Goal: Task Accomplishment & Management: Complete application form

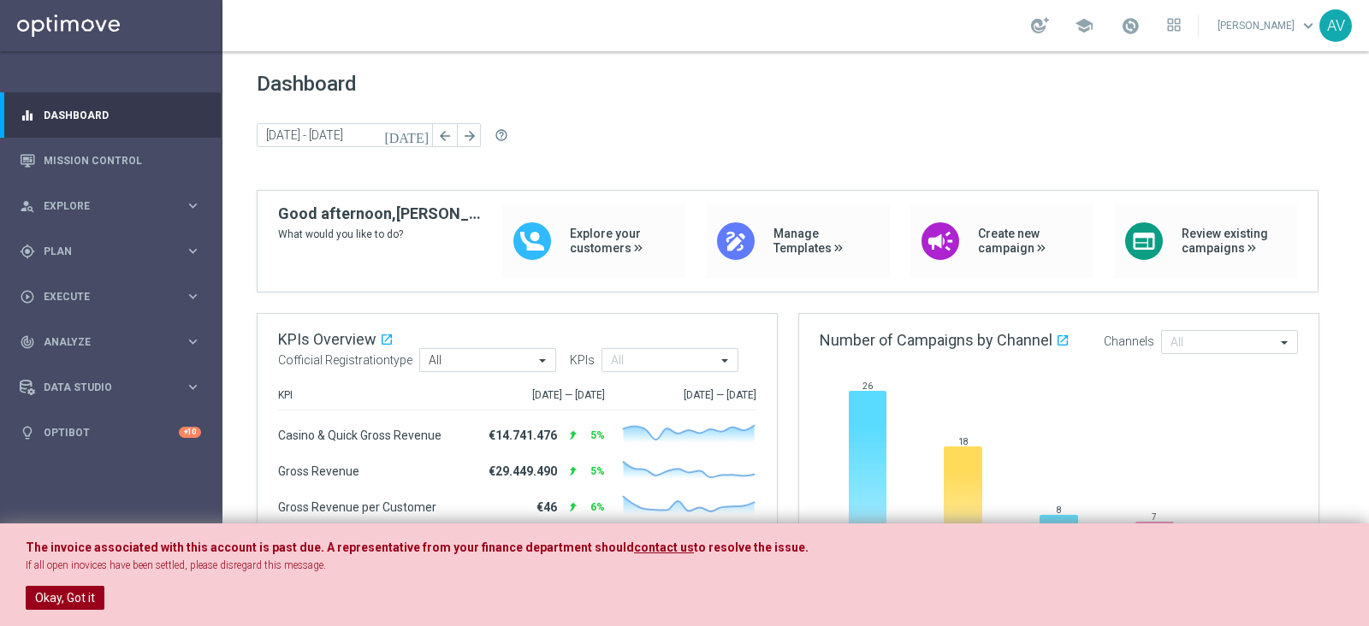
click at [84, 595] on button "Okay, Got it" at bounding box center [65, 598] width 79 height 24
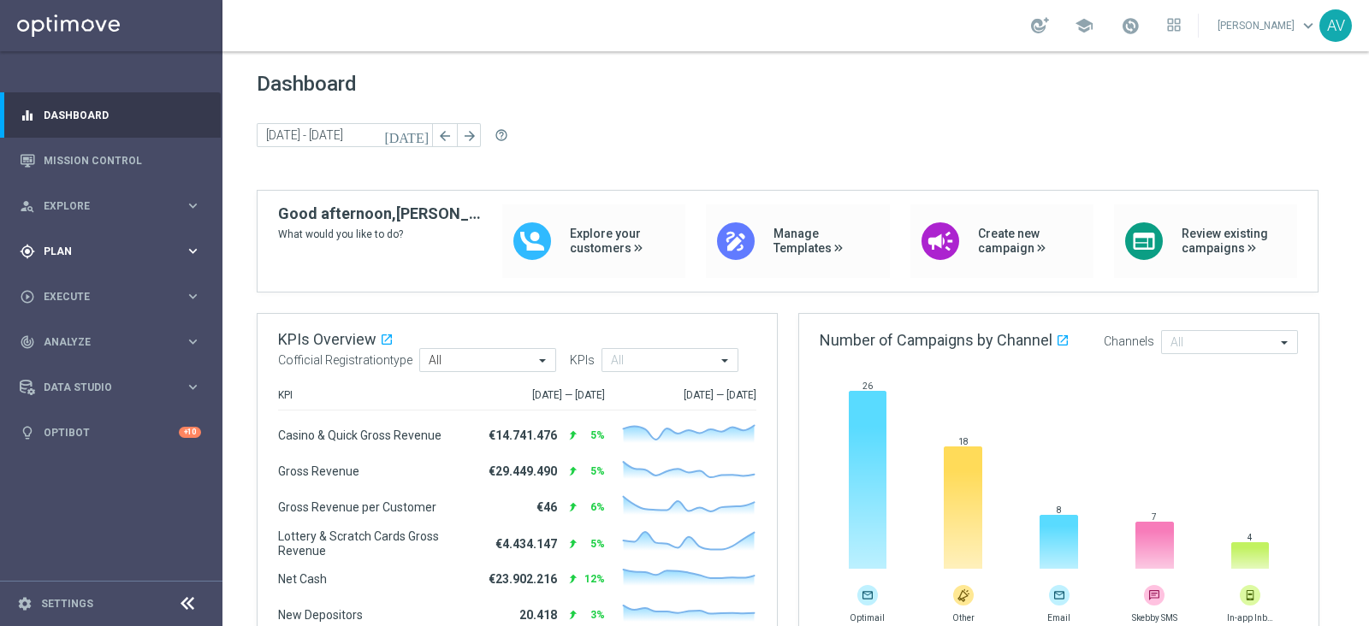
click at [55, 254] on span "Plan" at bounding box center [114, 251] width 141 height 10
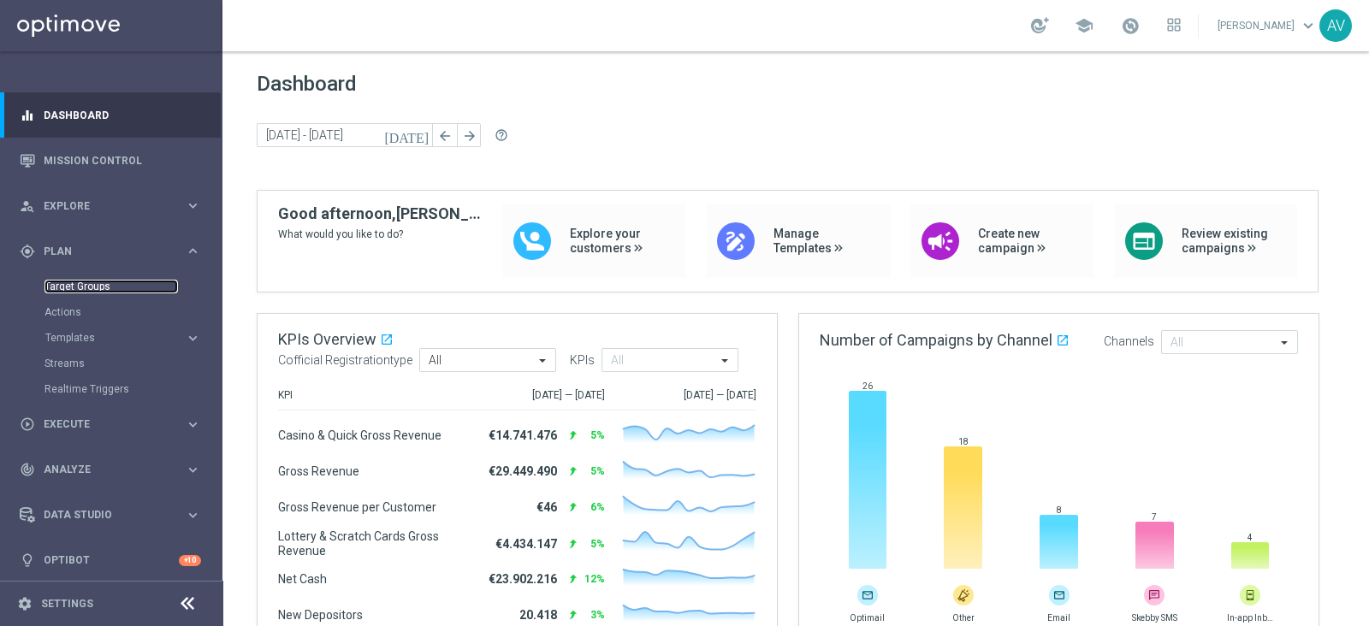
click at [107, 281] on link "Target Groups" at bounding box center [110, 287] width 133 height 14
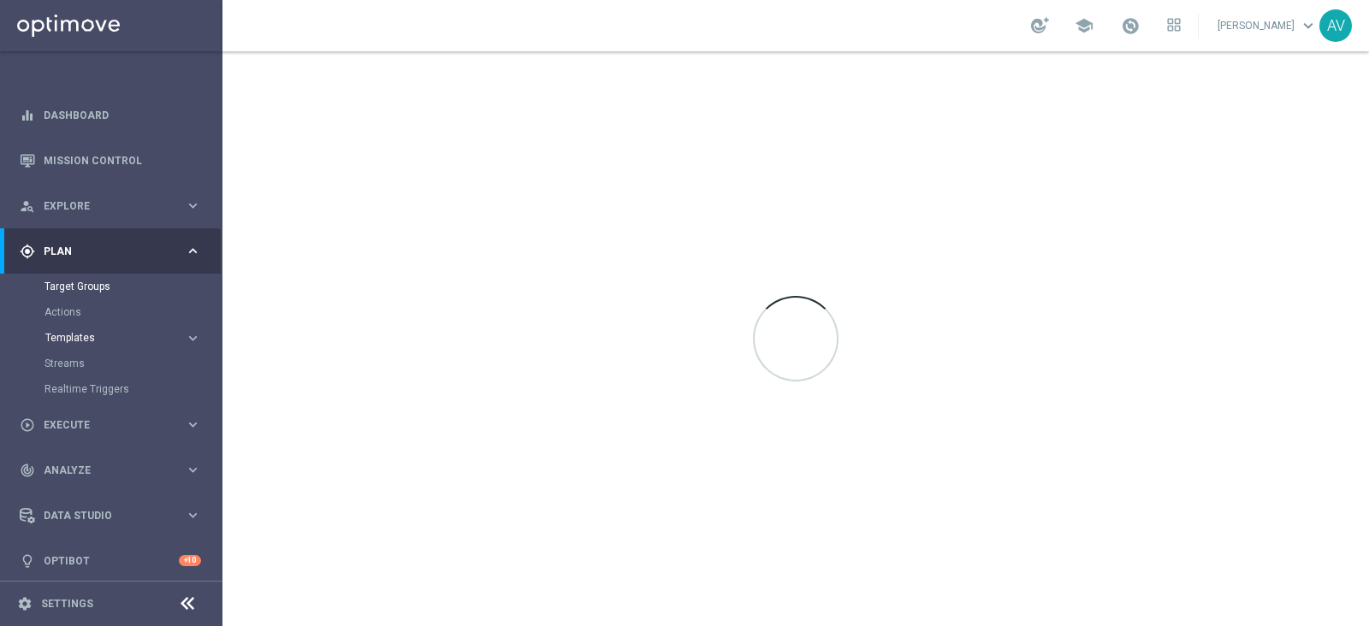
click at [77, 340] on span "Templates" at bounding box center [106, 338] width 122 height 10
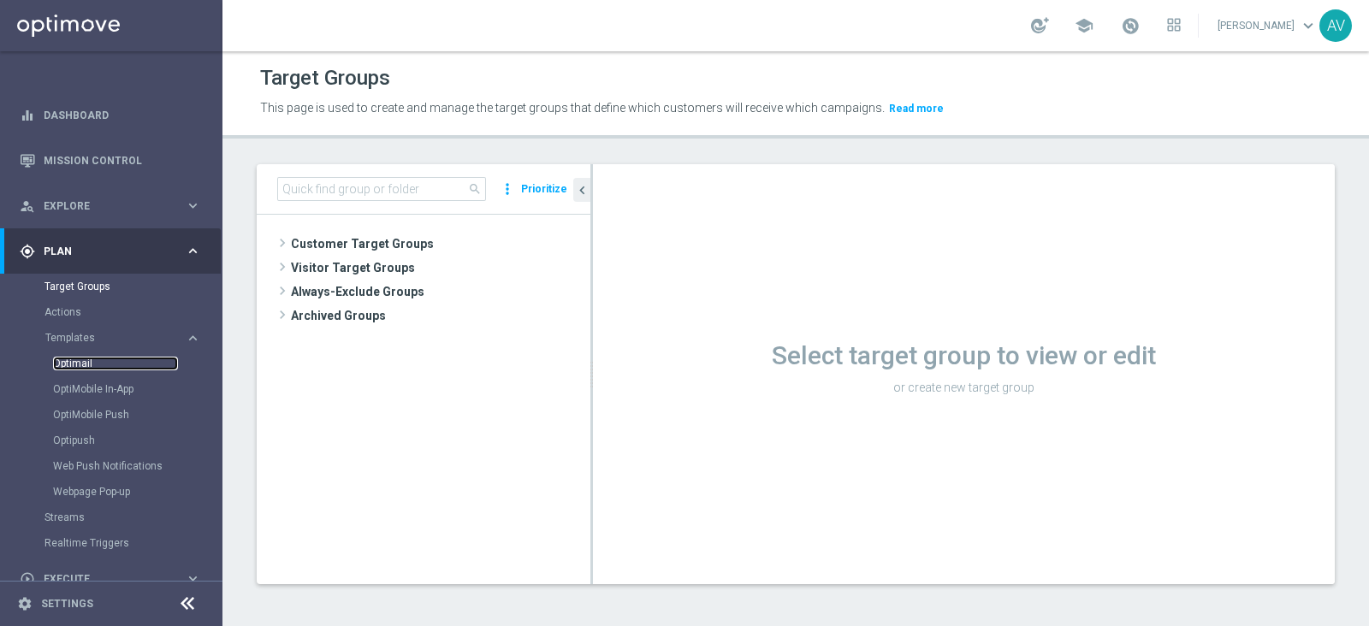
click at [85, 357] on link "Optimail" at bounding box center [115, 364] width 125 height 14
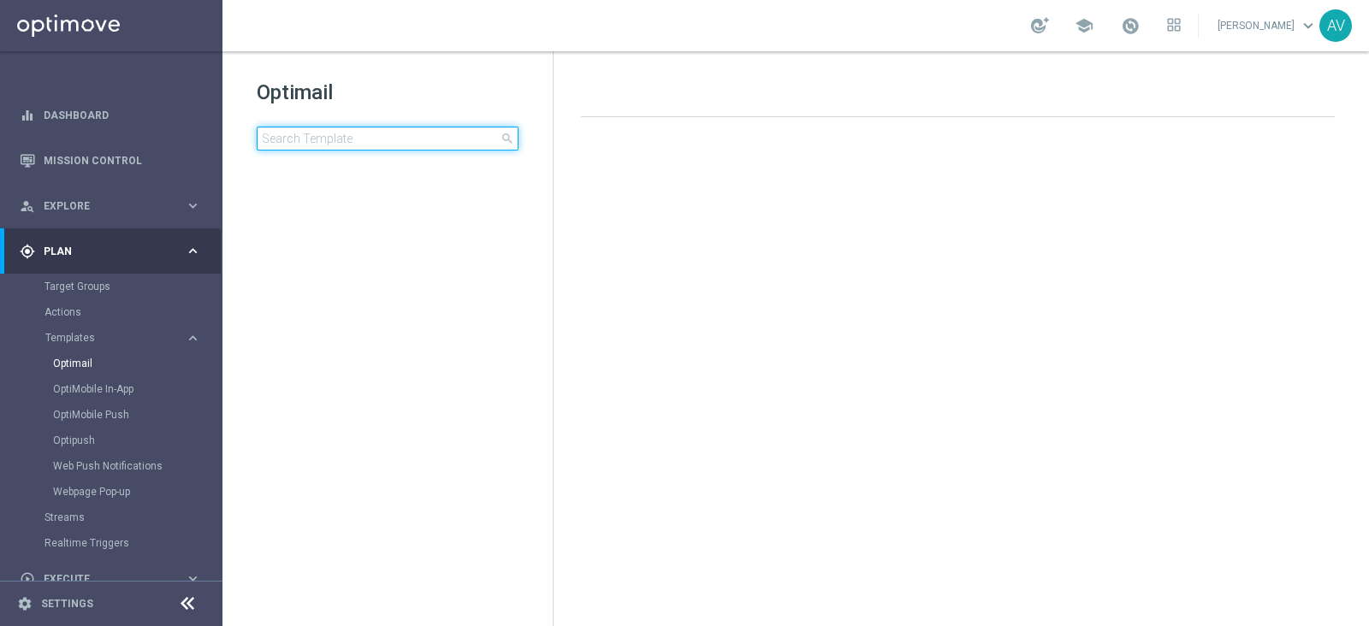
click at [299, 139] on input at bounding box center [388, 139] width 262 height 24
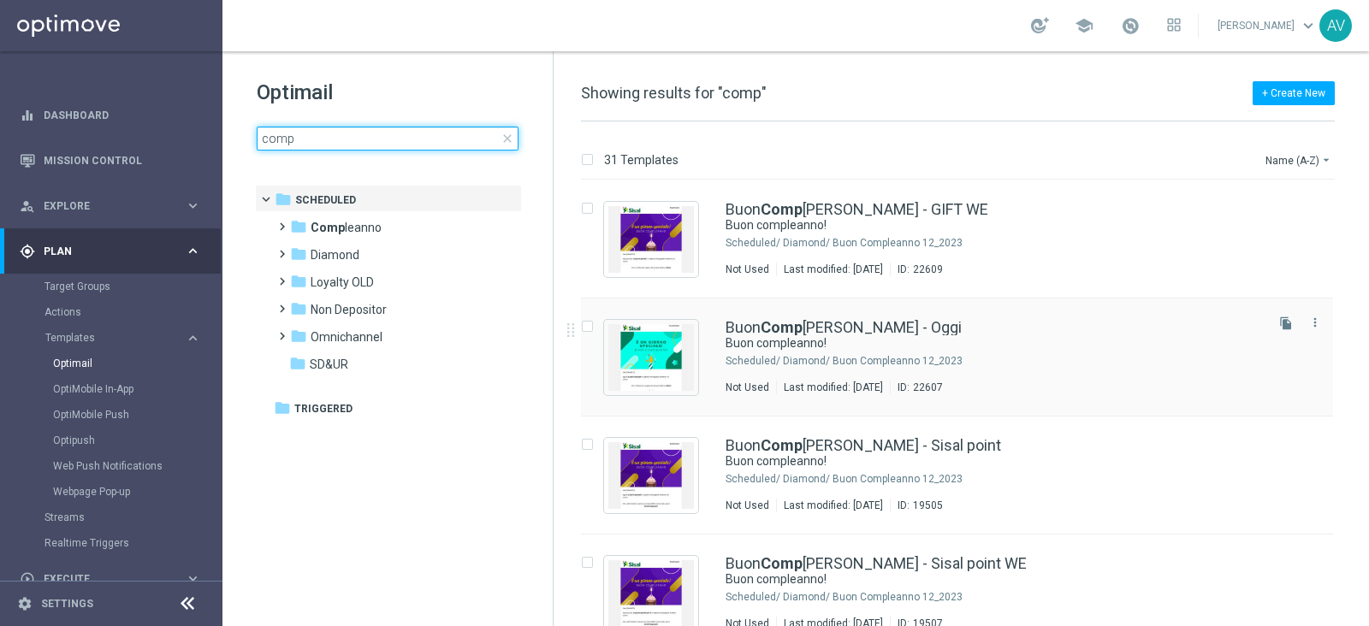
type input "comp"
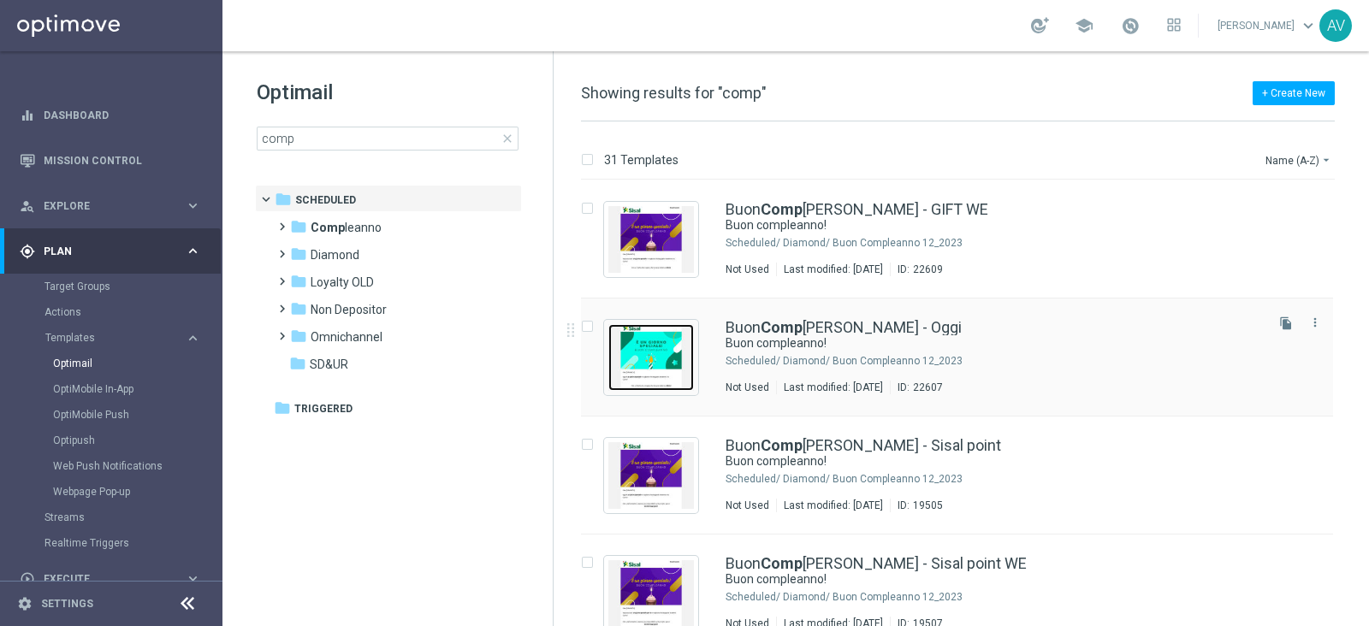
click at [659, 354] on img "Press SPACE to select this row." at bounding box center [651, 357] width 86 height 67
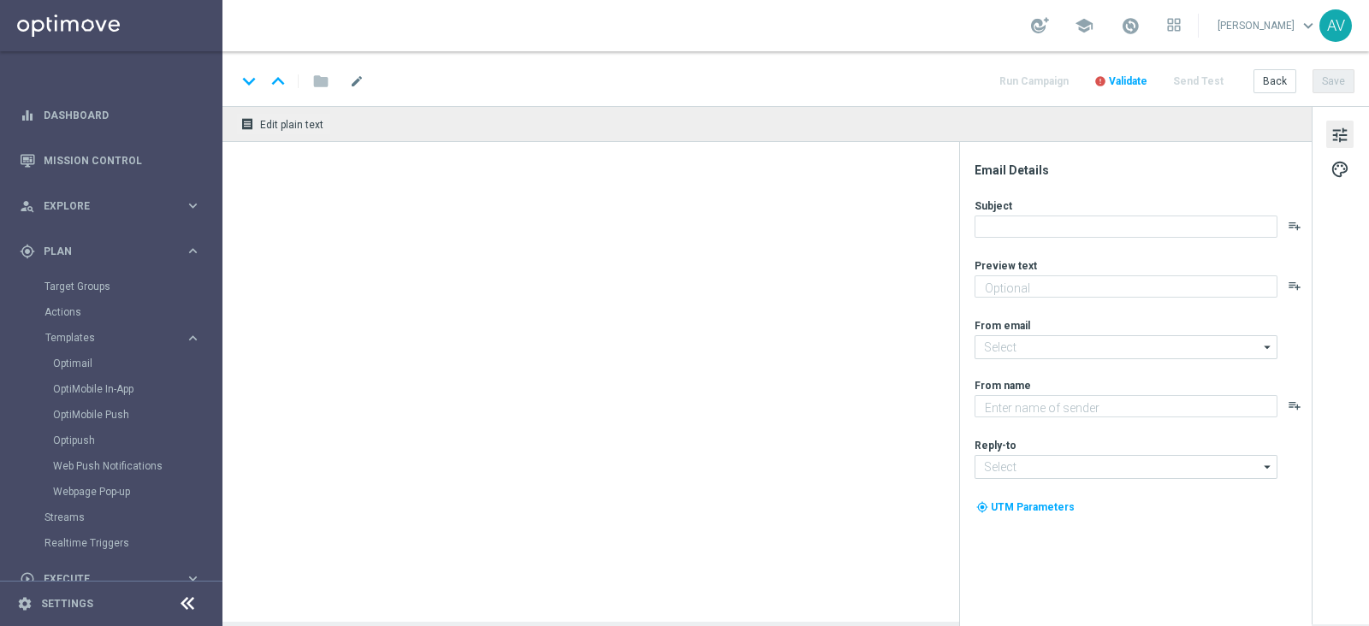
type textarea "Ti aspetta una sorpresa…"
type input "[EMAIL_ADDRESS][DOMAIN_NAME]"
type textarea "Sisal"
type input "[EMAIL_ADDRESS][DOMAIN_NAME]"
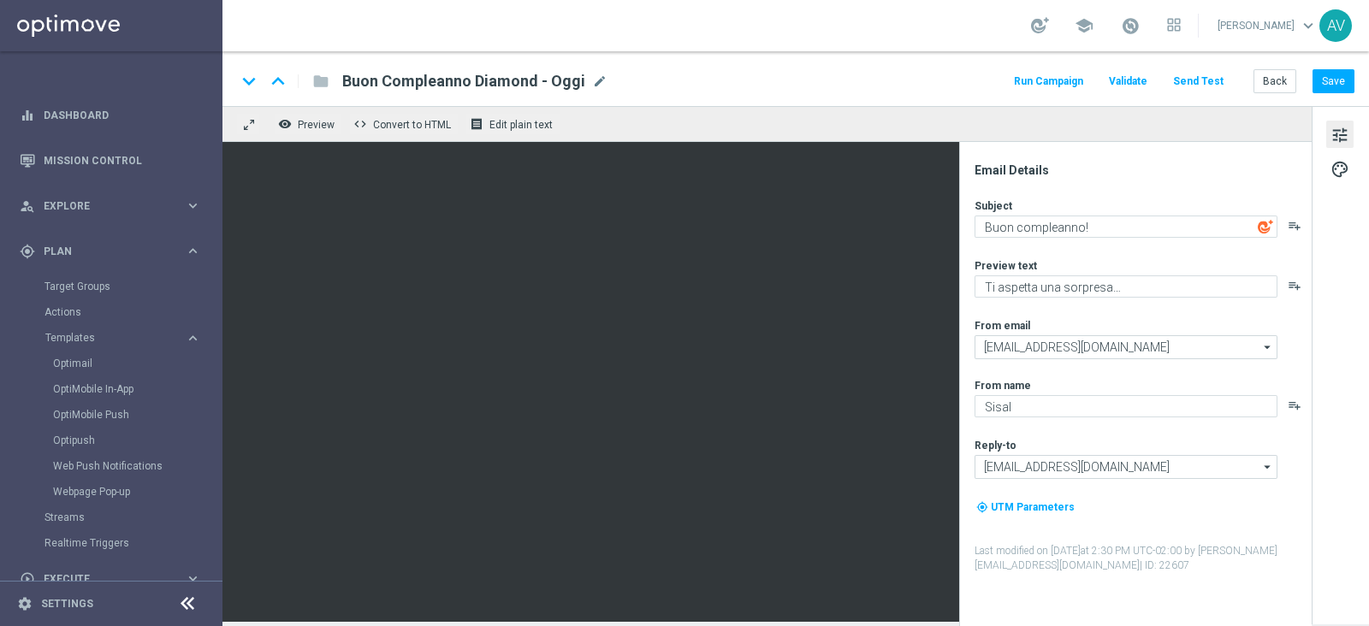
click at [1065, 80] on button "Run Campaign" at bounding box center [1048, 81] width 74 height 23
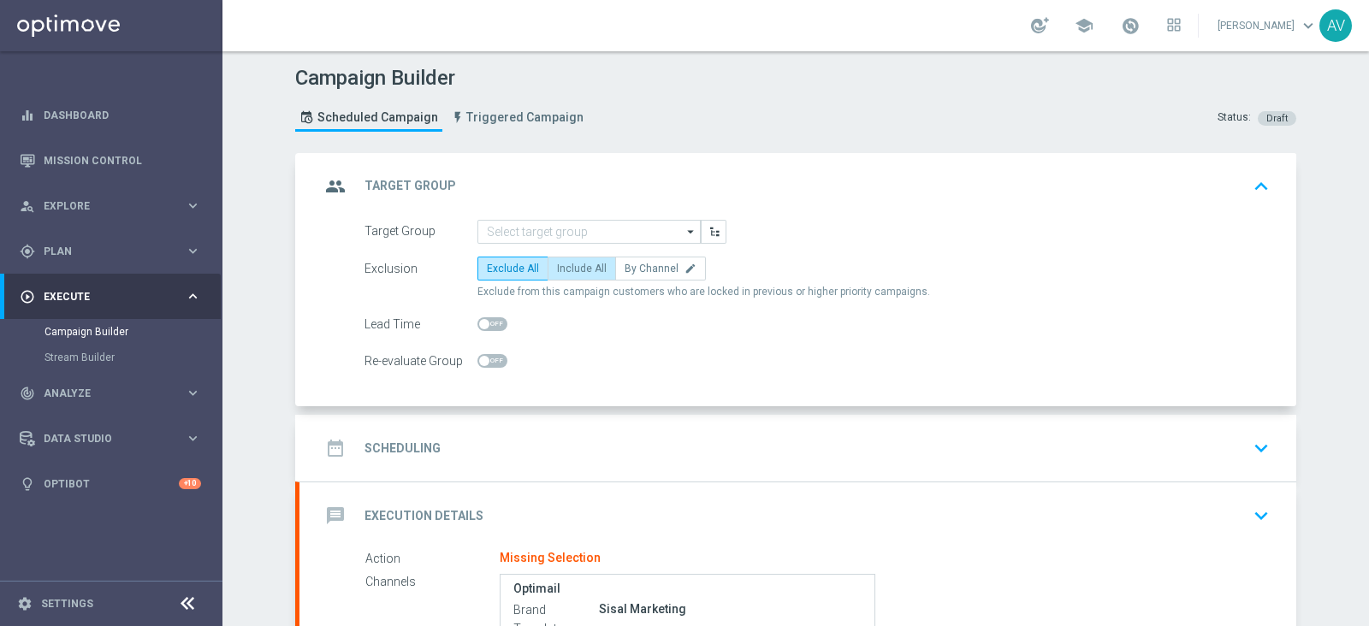
click at [562, 267] on span "Include All" at bounding box center [582, 269] width 50 height 12
click at [562, 267] on input "Include All" at bounding box center [562, 271] width 11 height 11
radio input "true"
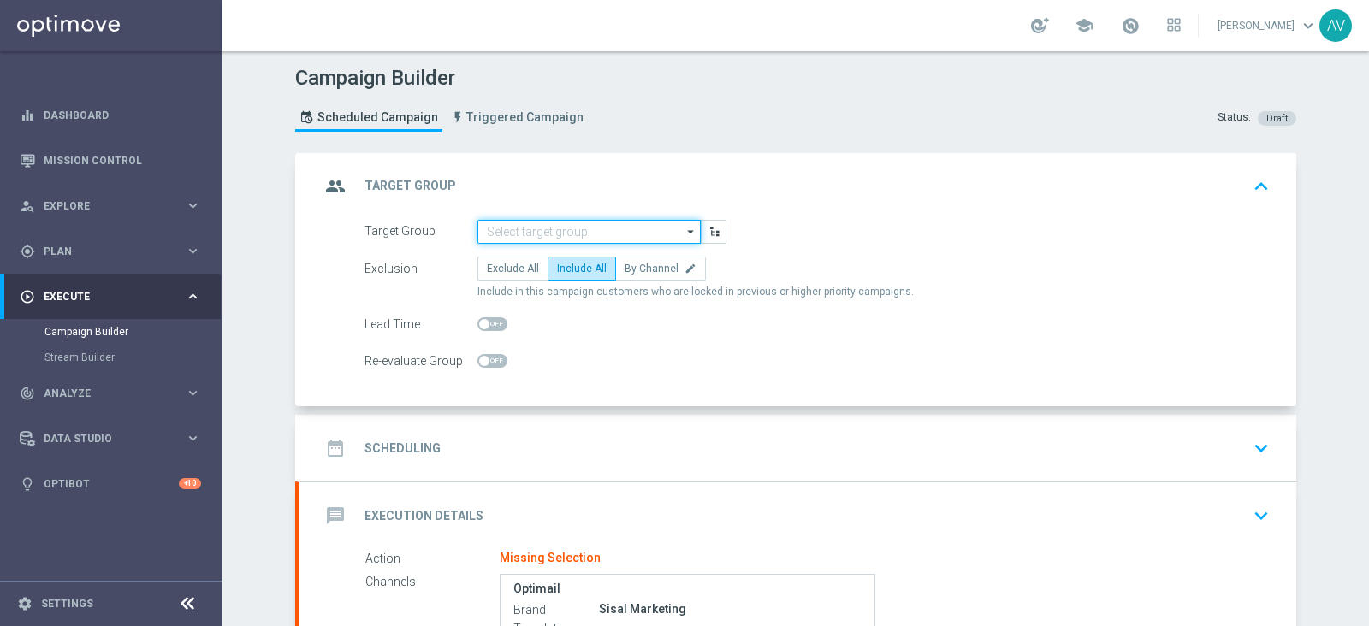
click at [575, 234] on input at bounding box center [588, 232] width 223 height 24
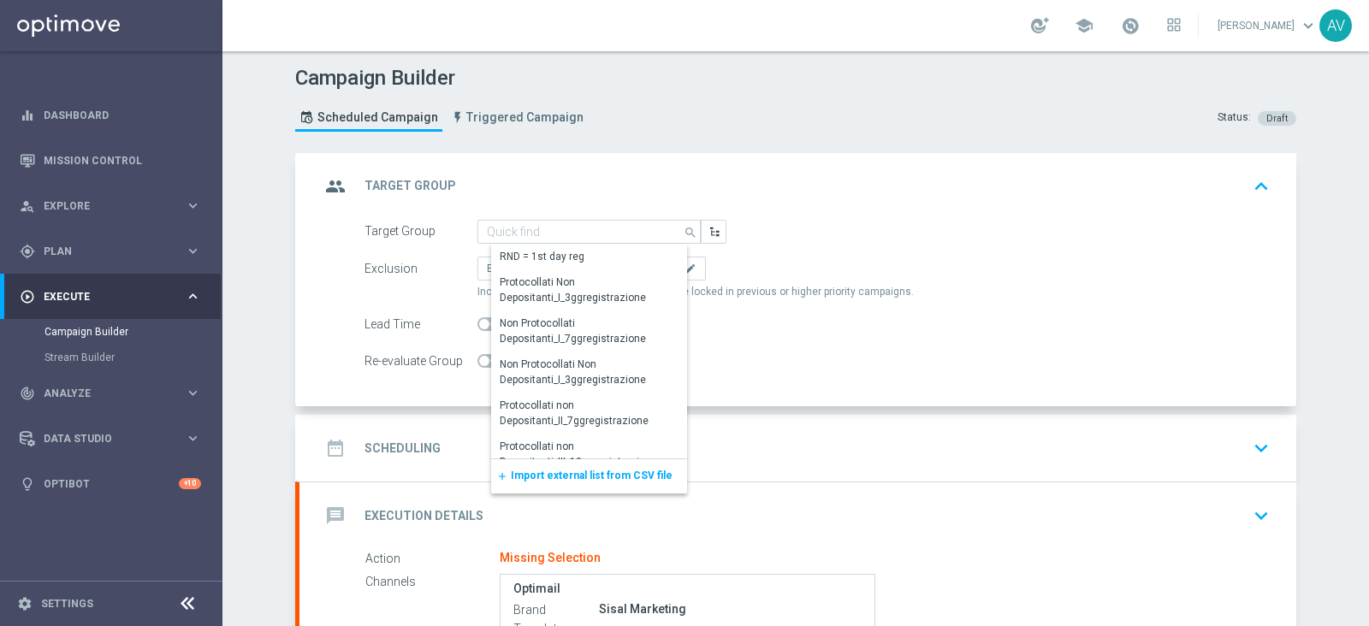
click at [578, 470] on span "Import external list from CSV file" at bounding box center [592, 476] width 162 height 12
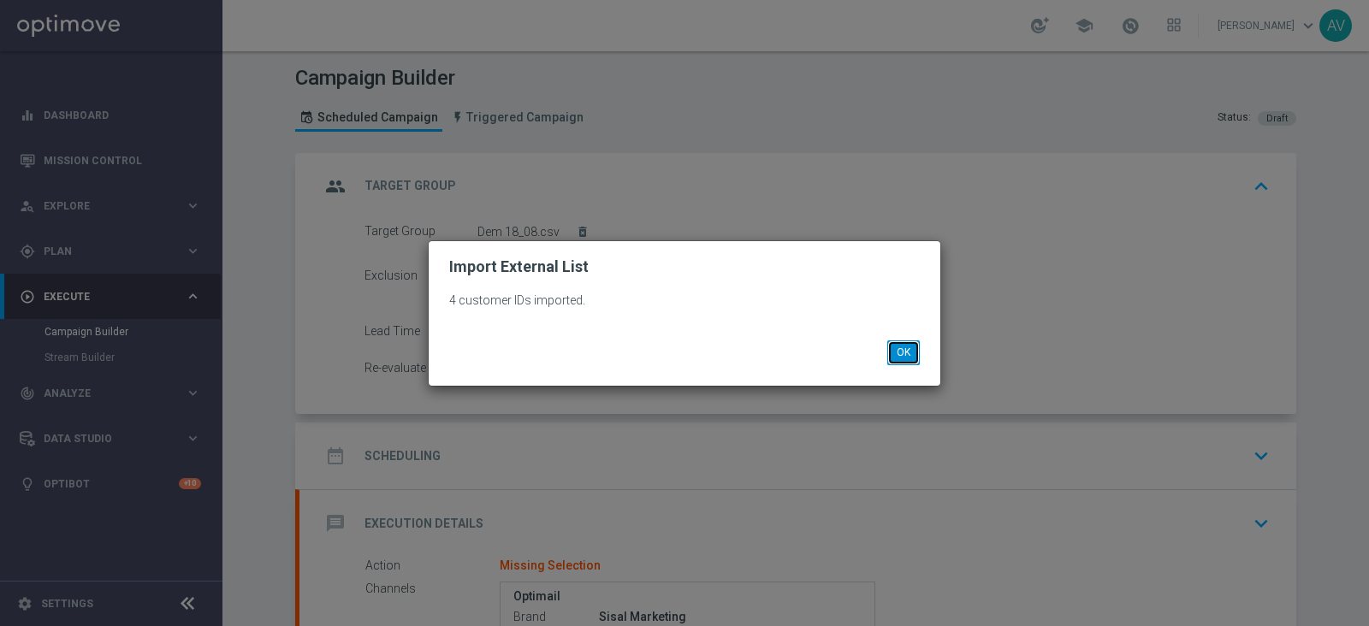
click at [917, 348] on button "OK" at bounding box center [903, 352] width 33 height 24
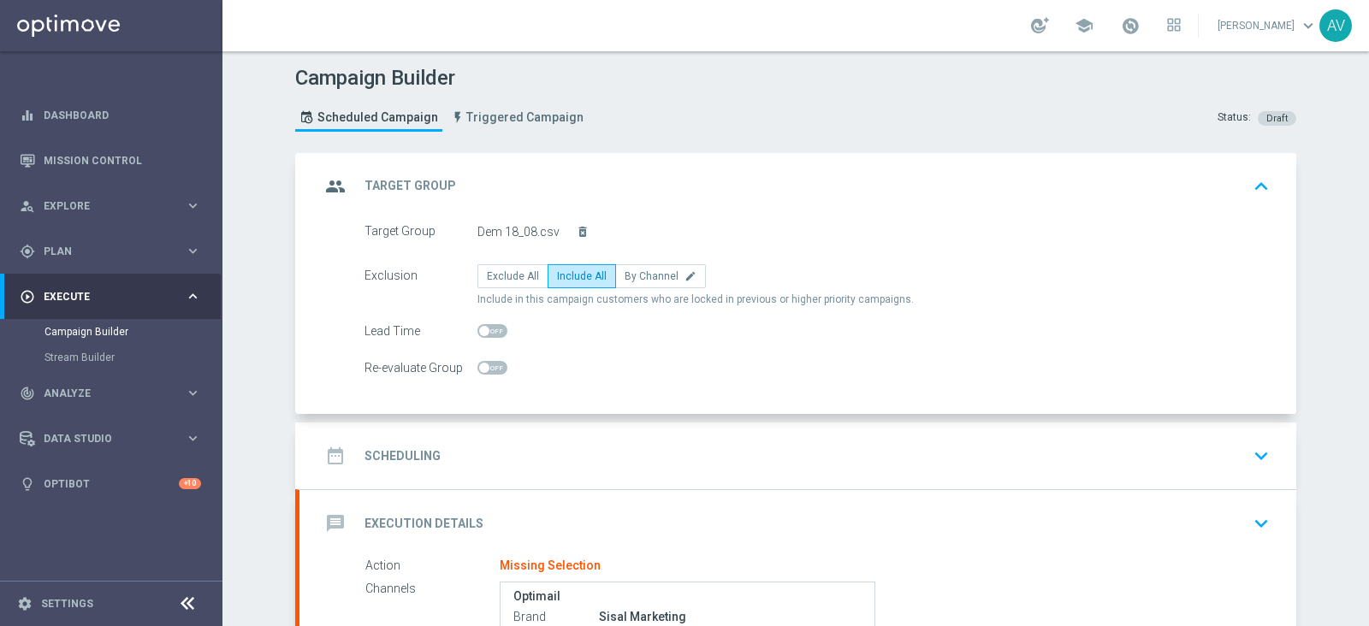
click at [323, 177] on icon "group" at bounding box center [335, 186] width 31 height 31
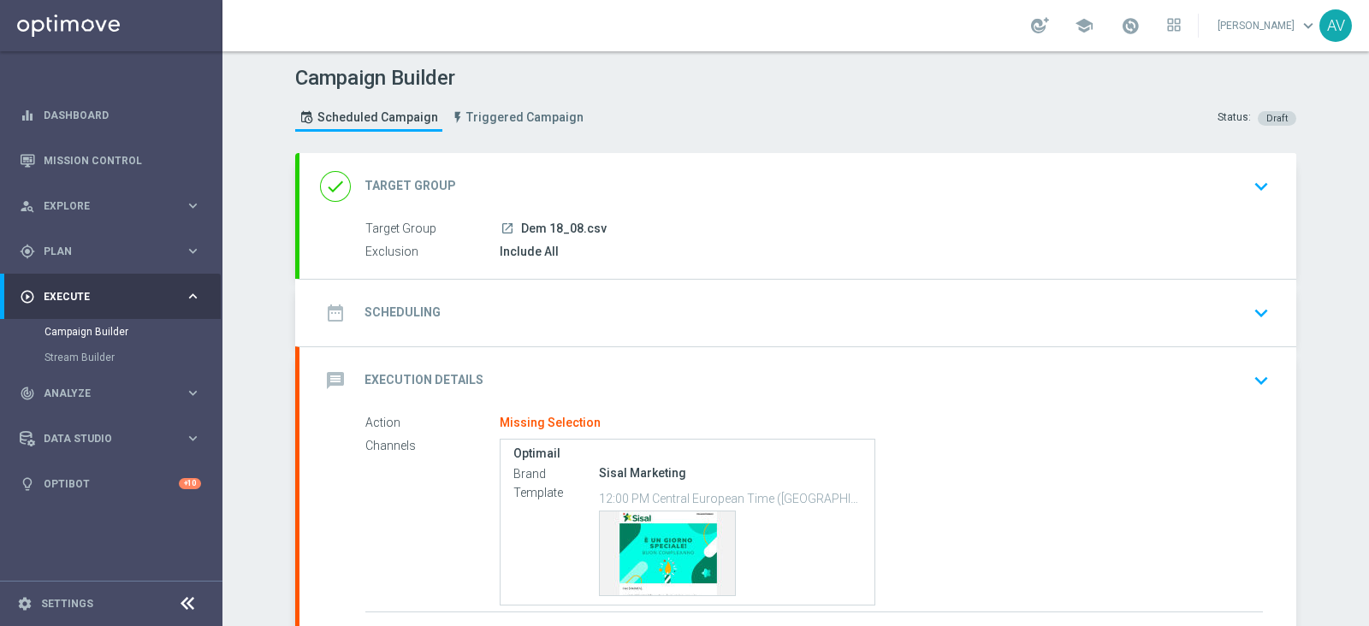
click at [325, 310] on icon "date_range" at bounding box center [335, 313] width 31 height 31
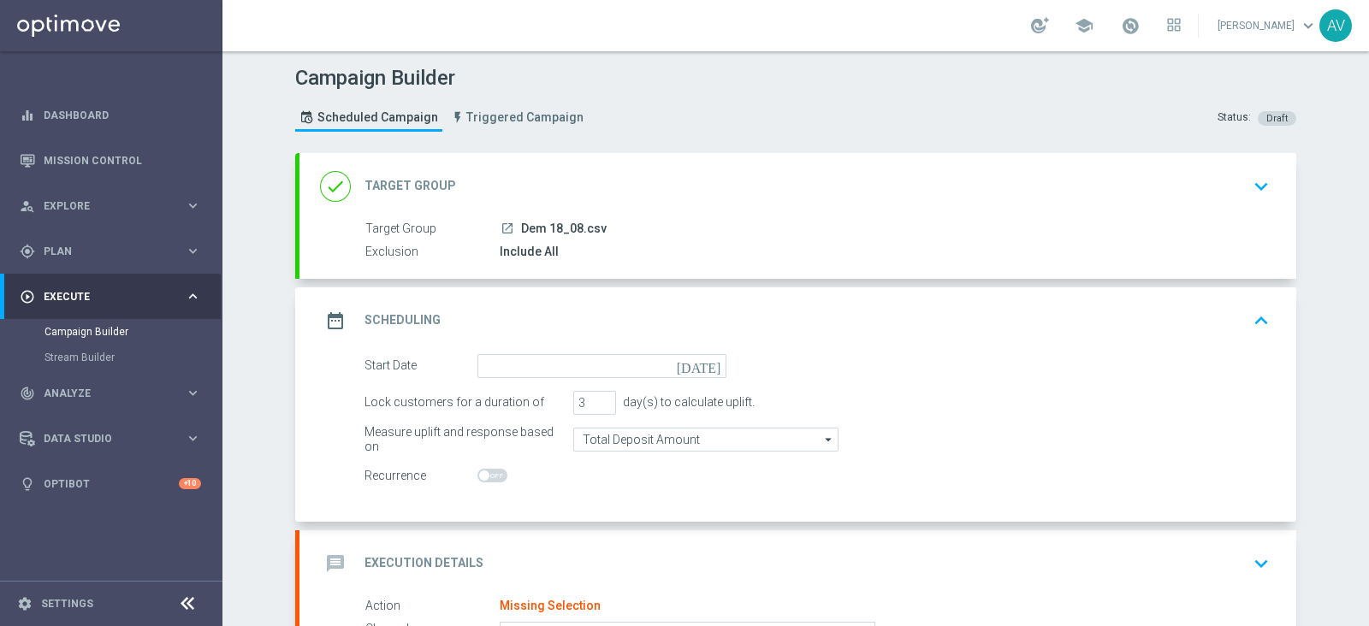
click at [708, 358] on icon "[DATE]" at bounding box center [702, 363] width 50 height 19
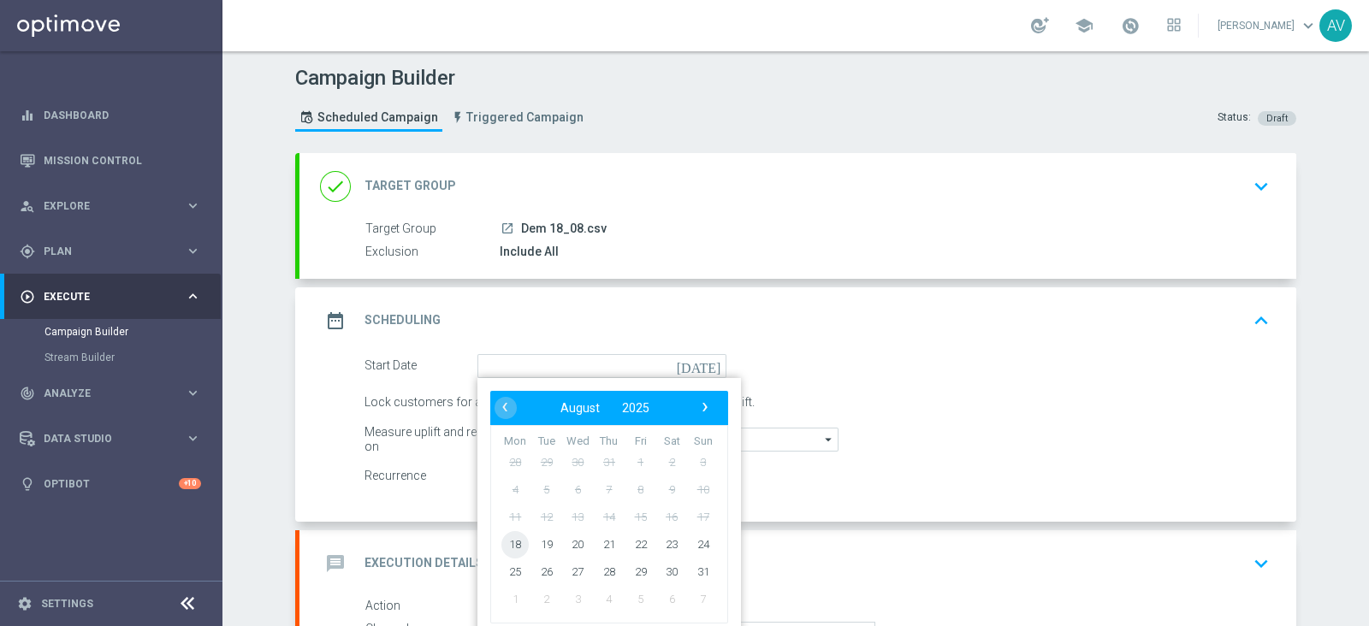
click at [507, 532] on span "18" at bounding box center [514, 543] width 27 height 27
type input "[DATE]"
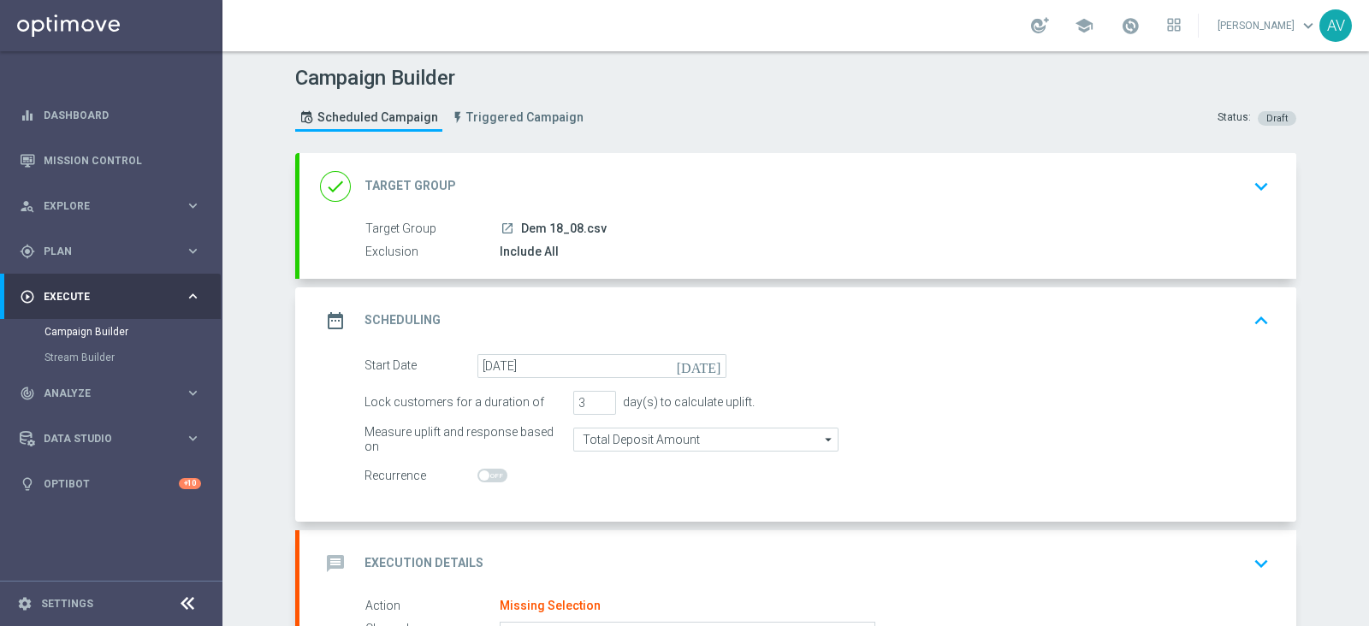
click at [320, 327] on icon "date_range" at bounding box center [335, 320] width 31 height 31
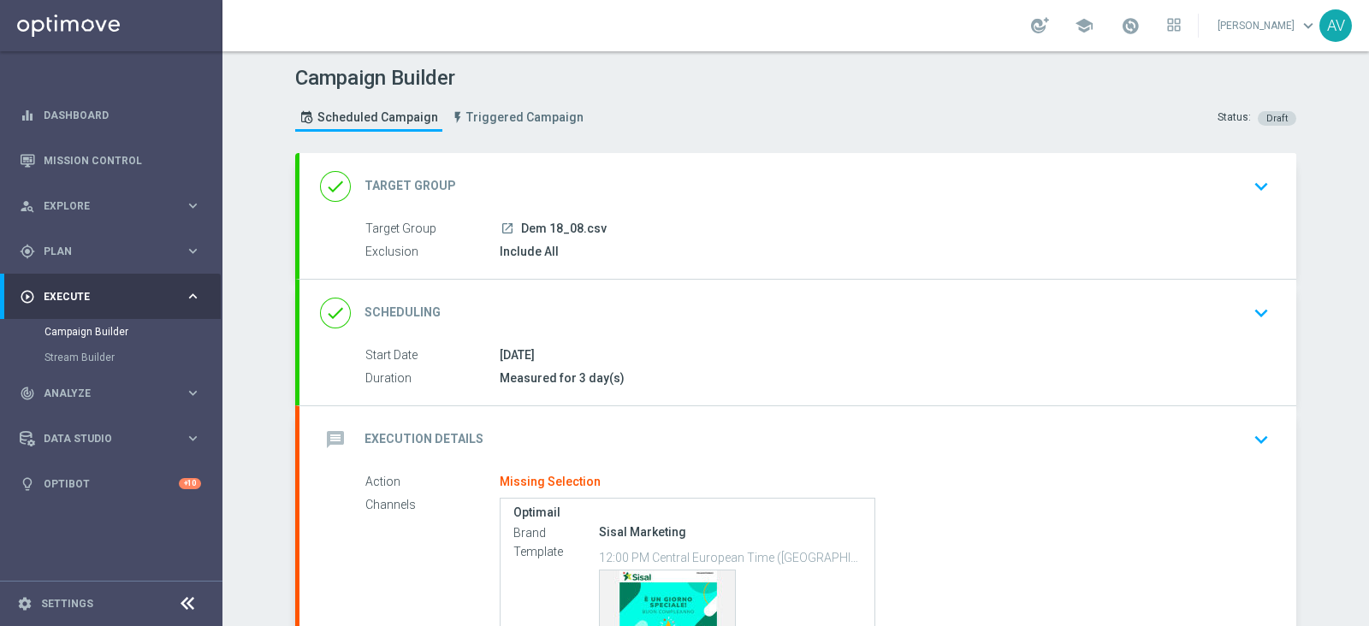
click at [340, 431] on icon "message" at bounding box center [335, 439] width 31 height 31
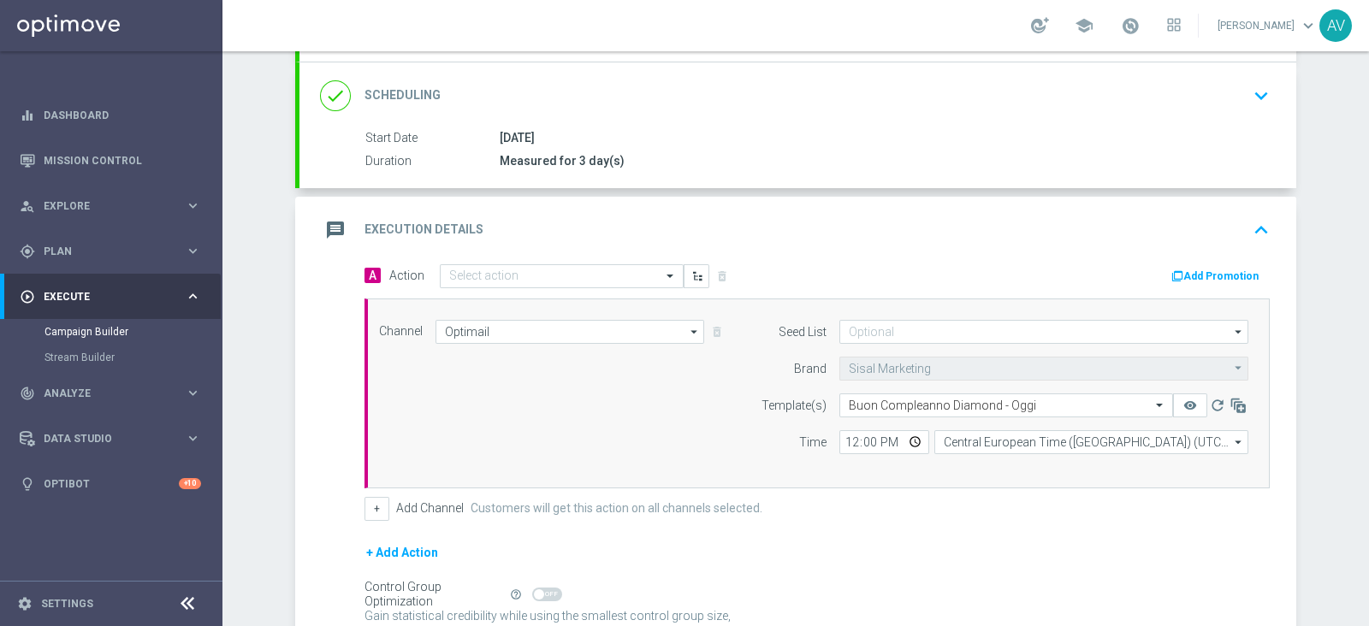
scroll to position [209, 0]
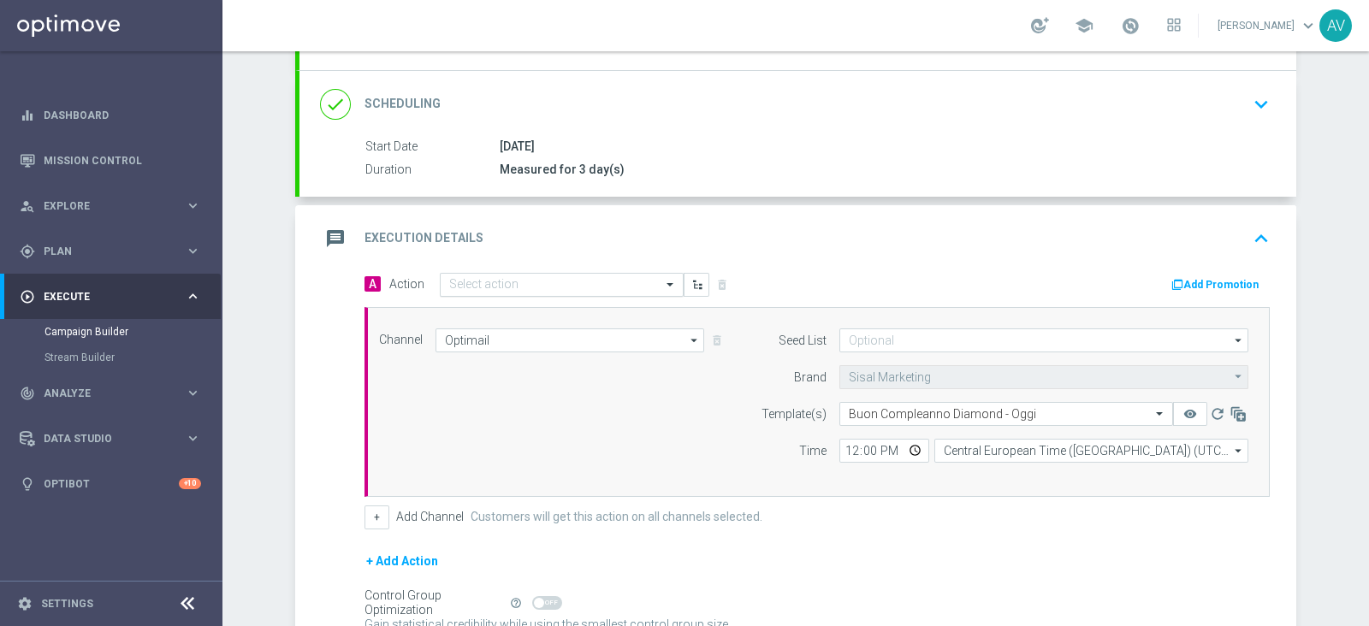
click at [504, 273] on div "Select action" at bounding box center [562, 285] width 244 height 24
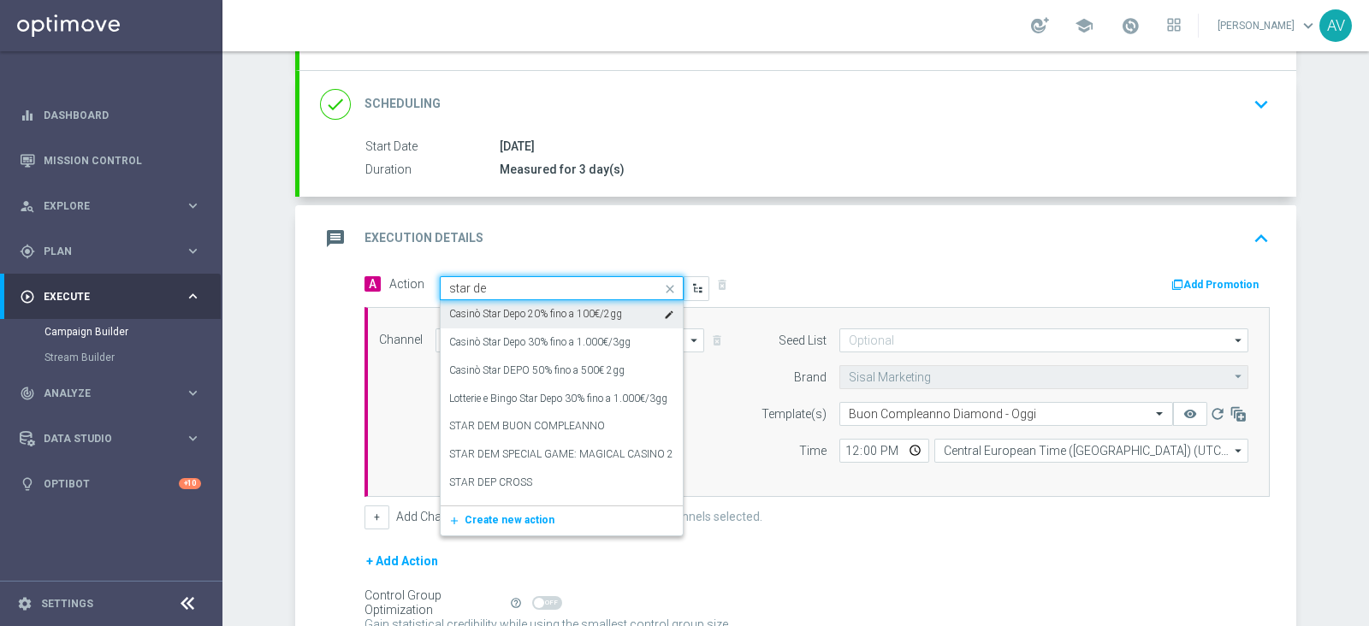
type input "star dem"
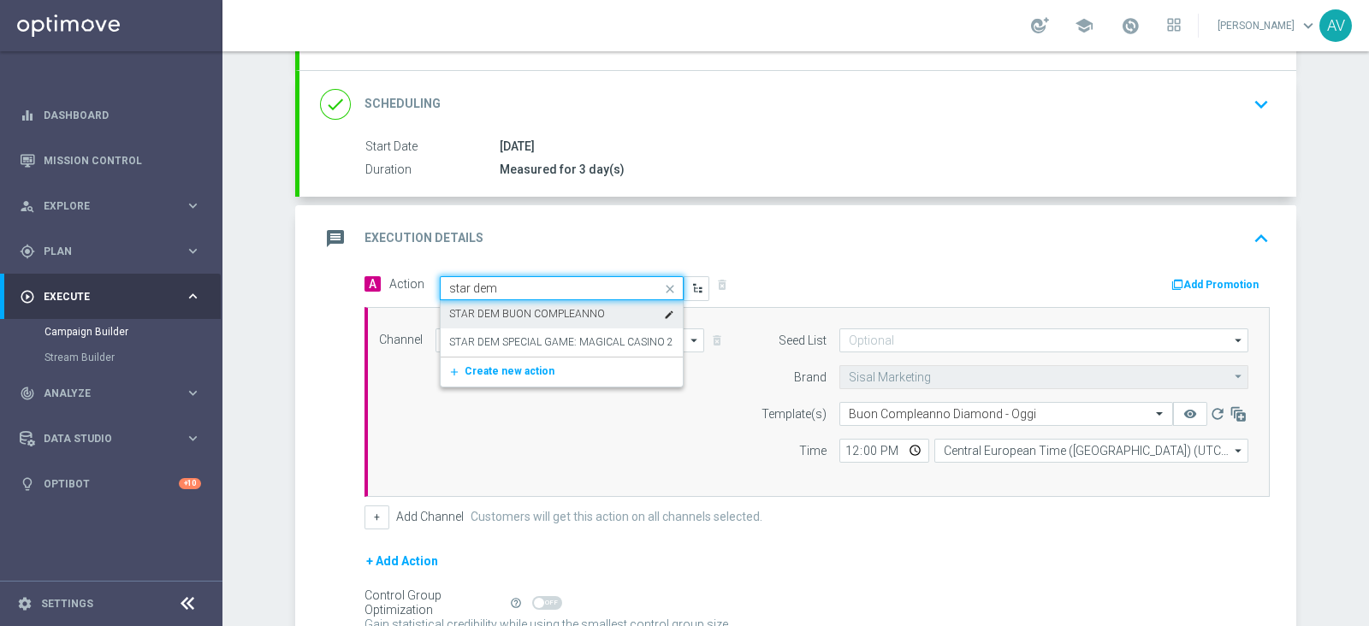
click at [539, 307] on label "STAR DEM BUON COMPLEANNO" at bounding box center [527, 314] width 156 height 15
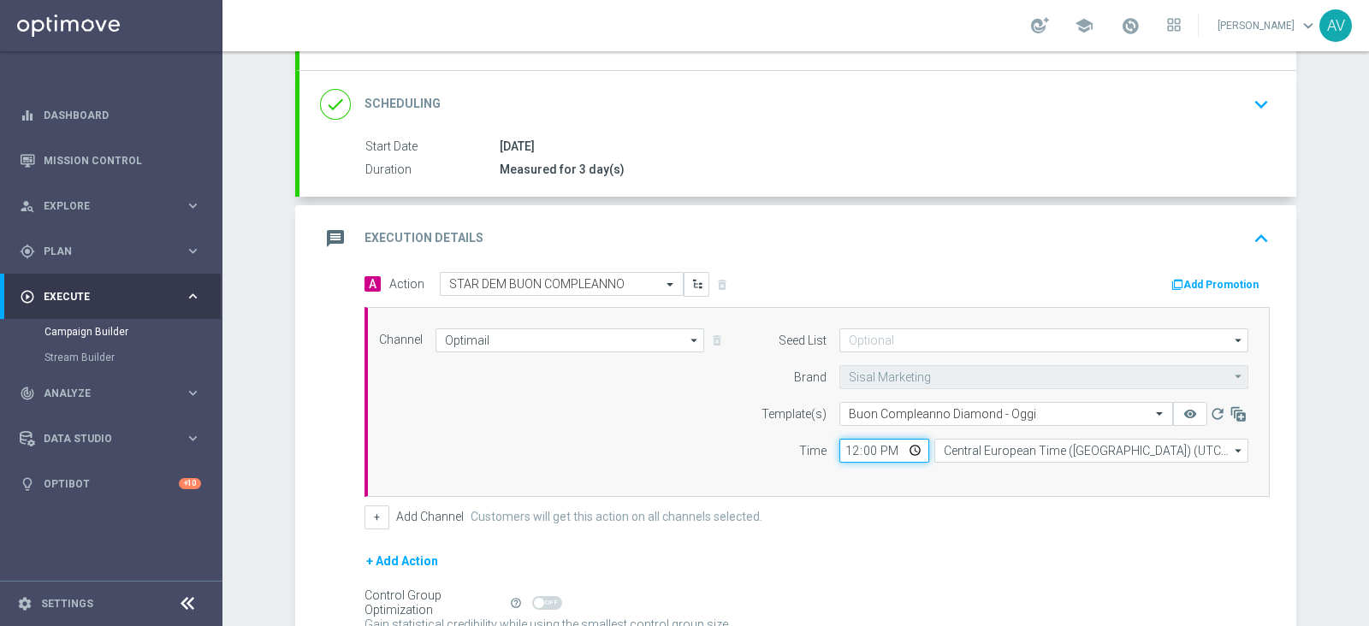
click at [839, 449] on input "12:00" at bounding box center [884, 451] width 90 height 24
type input "16:00"
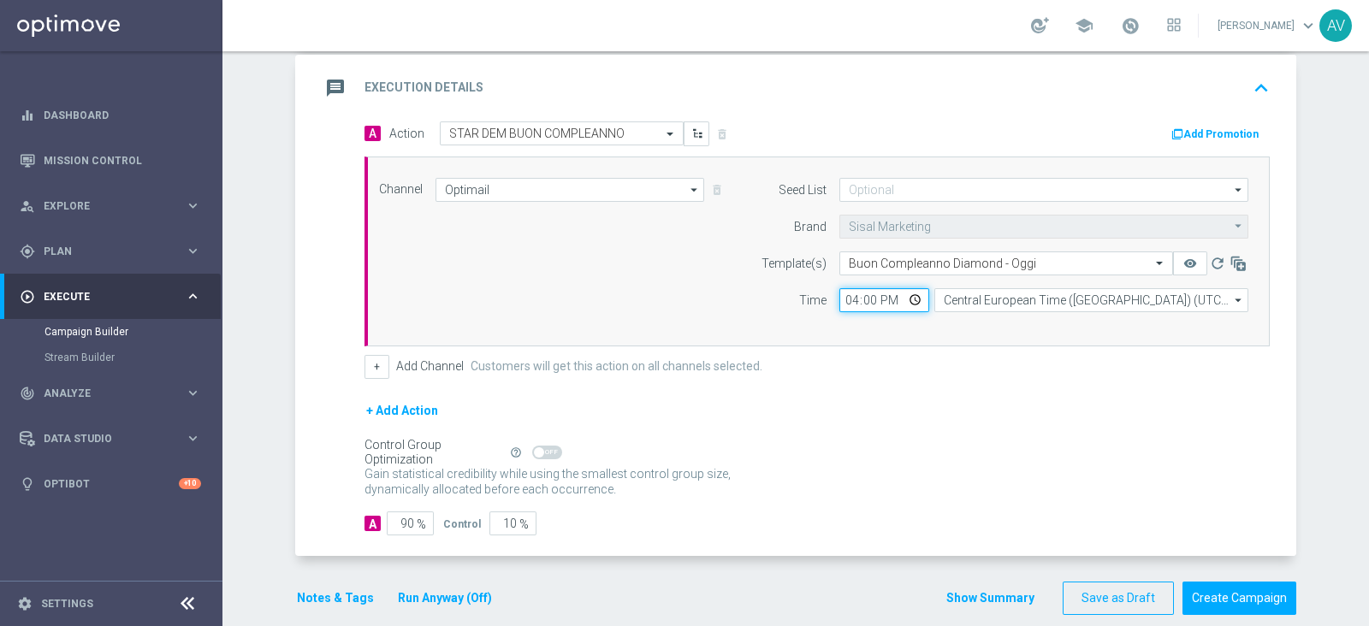
scroll to position [361, 0]
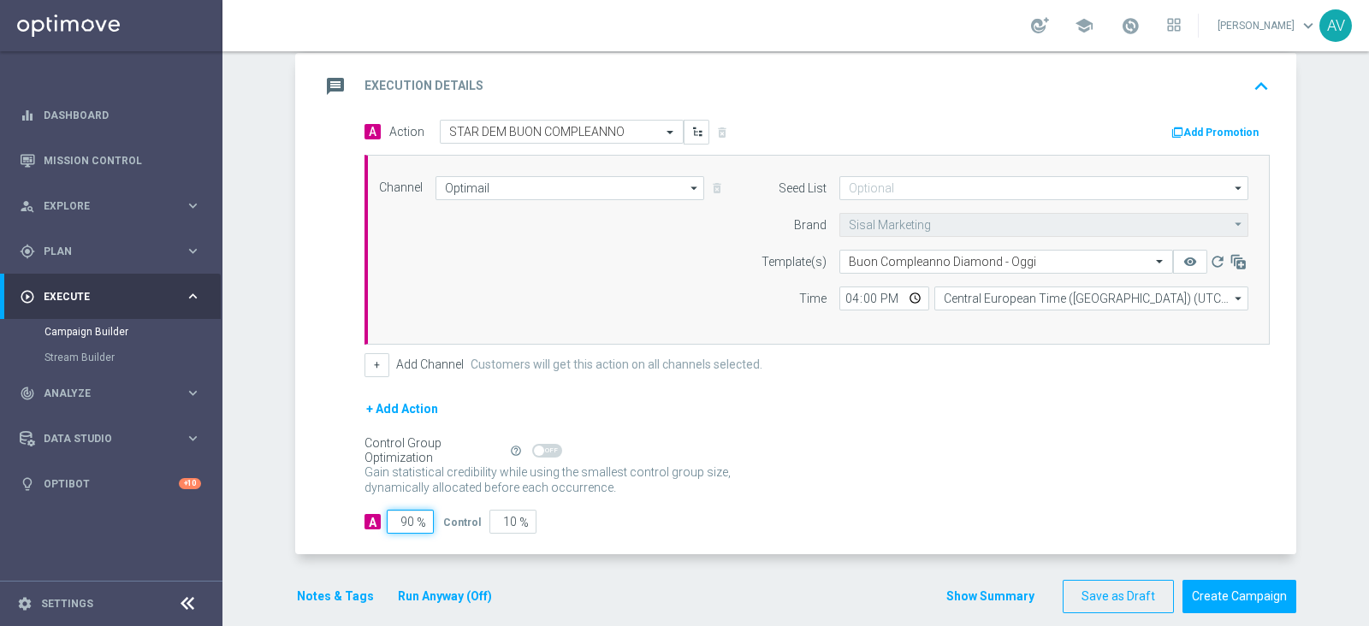
click at [397, 516] on input "90" at bounding box center [410, 522] width 47 height 24
type input "0"
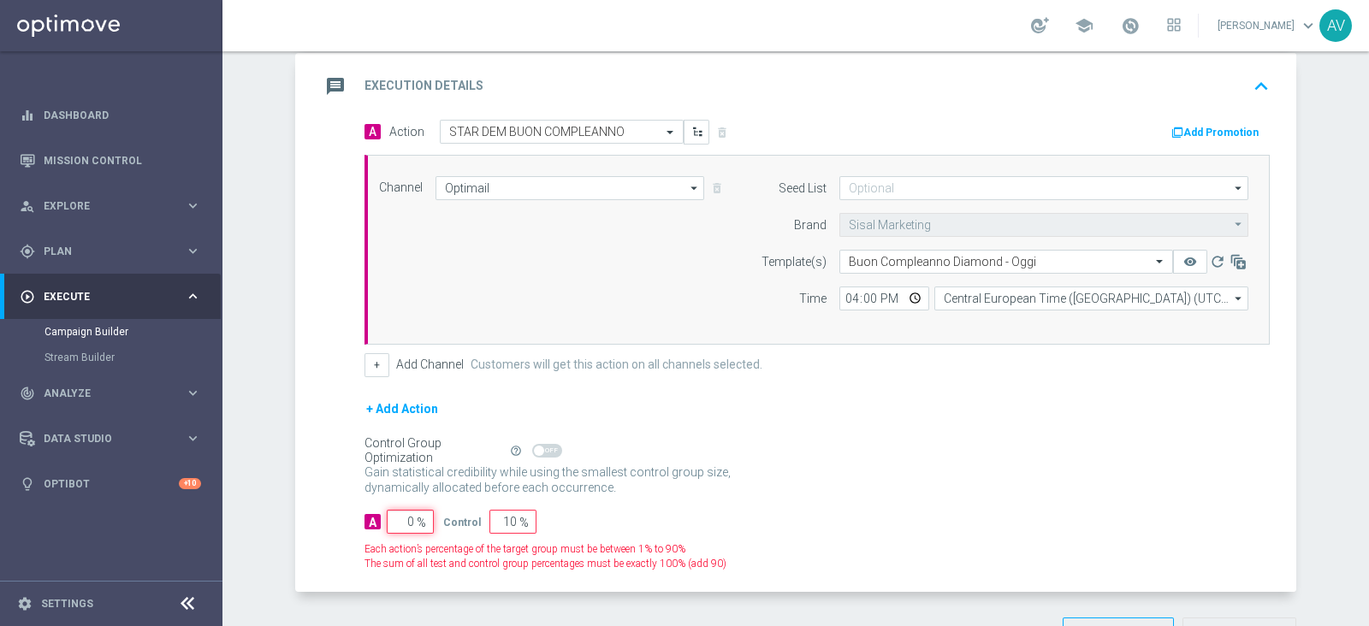
type input "100"
type input "10"
type input "90"
type input "100"
type input "0"
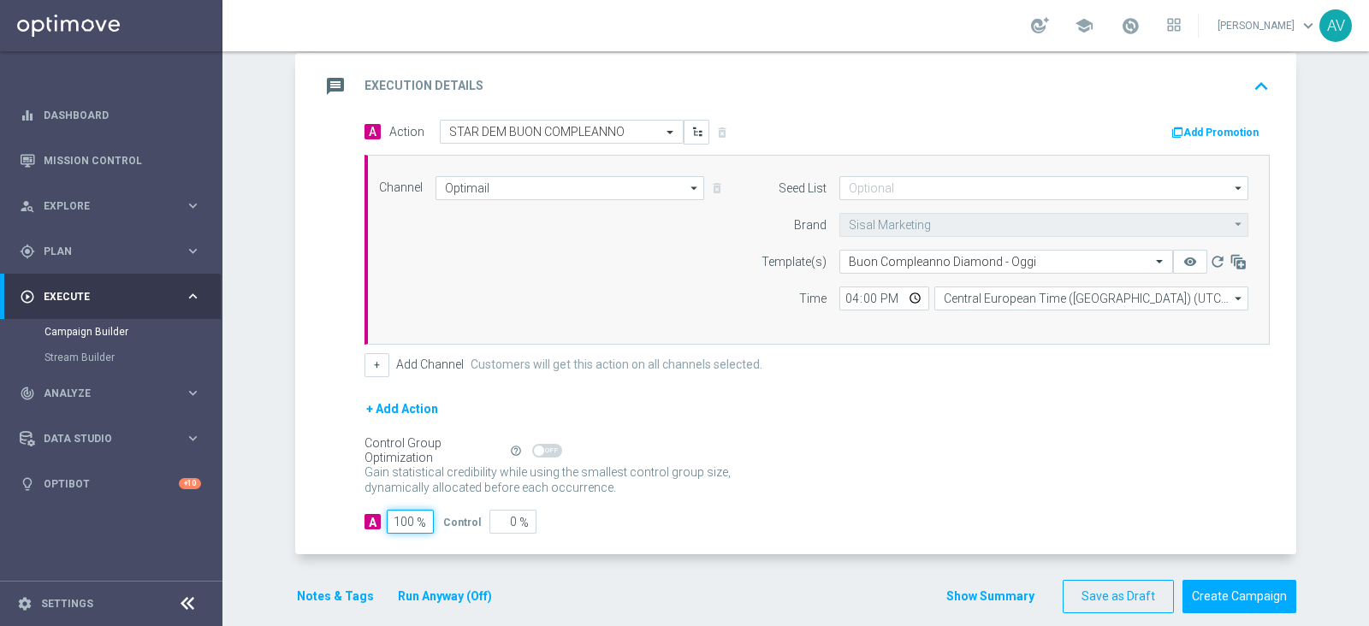
type input "100"
click at [326, 79] on icon "message" at bounding box center [335, 86] width 31 height 31
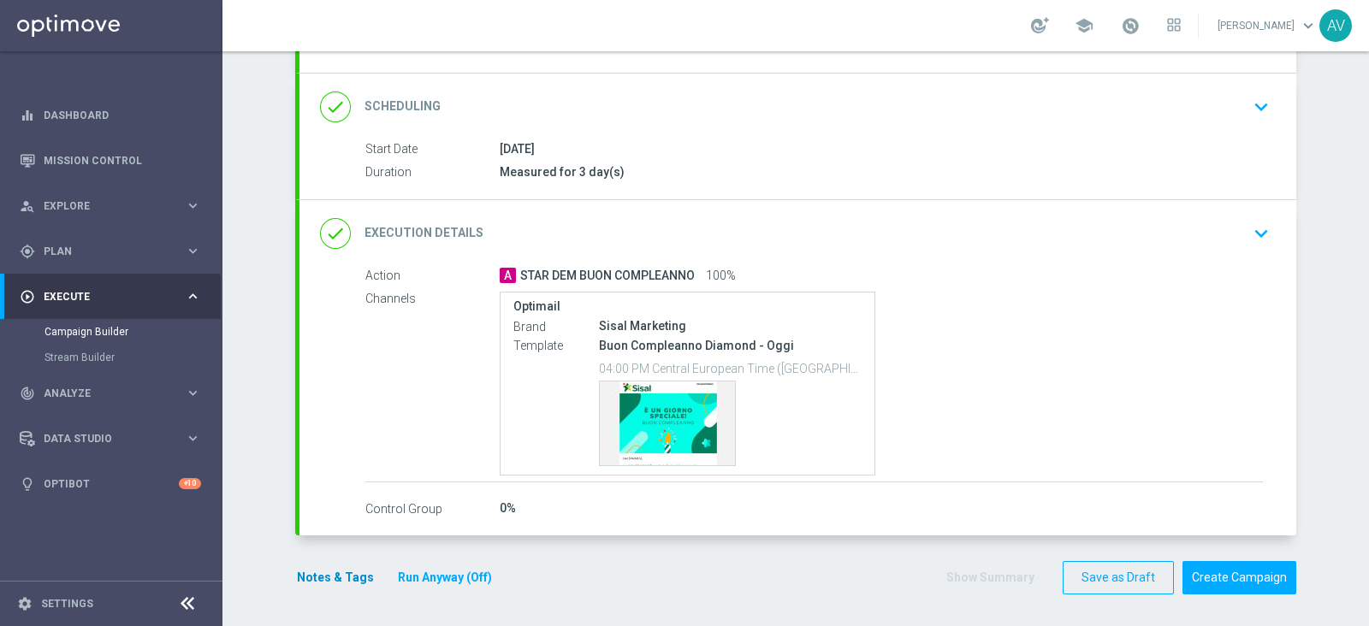
scroll to position [205, 0]
click at [334, 579] on button "Notes & Tags" at bounding box center [335, 578] width 80 height 21
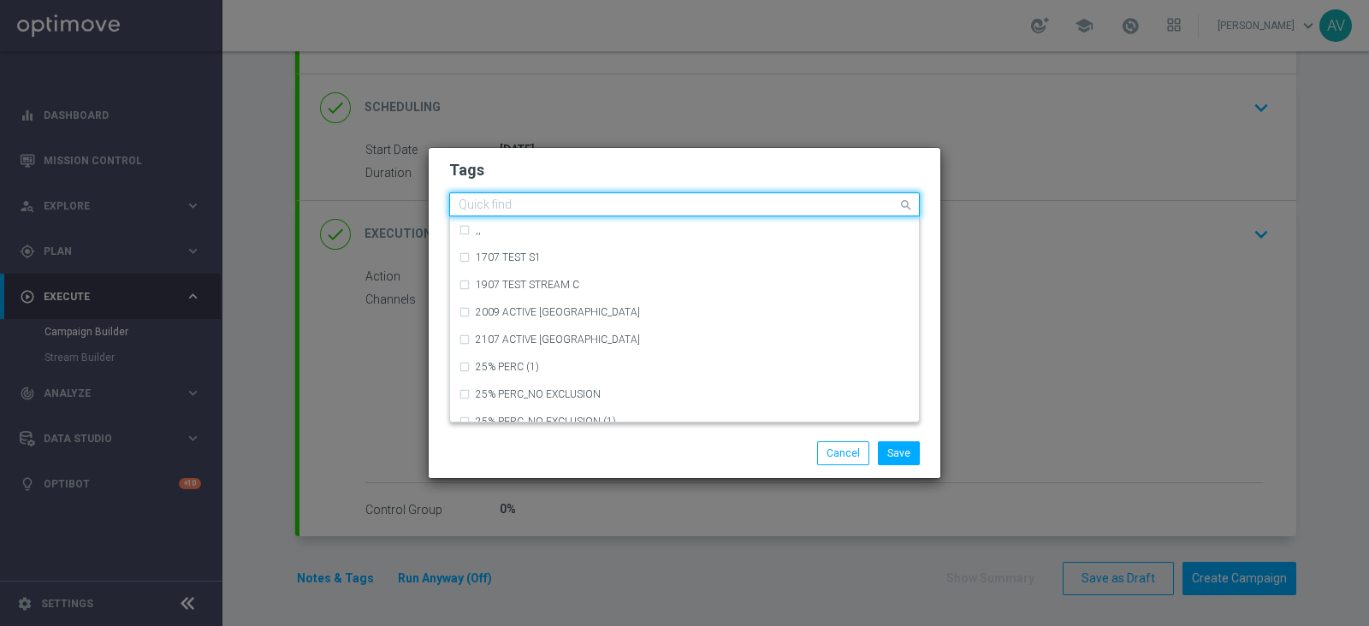
click at [546, 204] on input "text" at bounding box center [678, 205] width 439 height 15
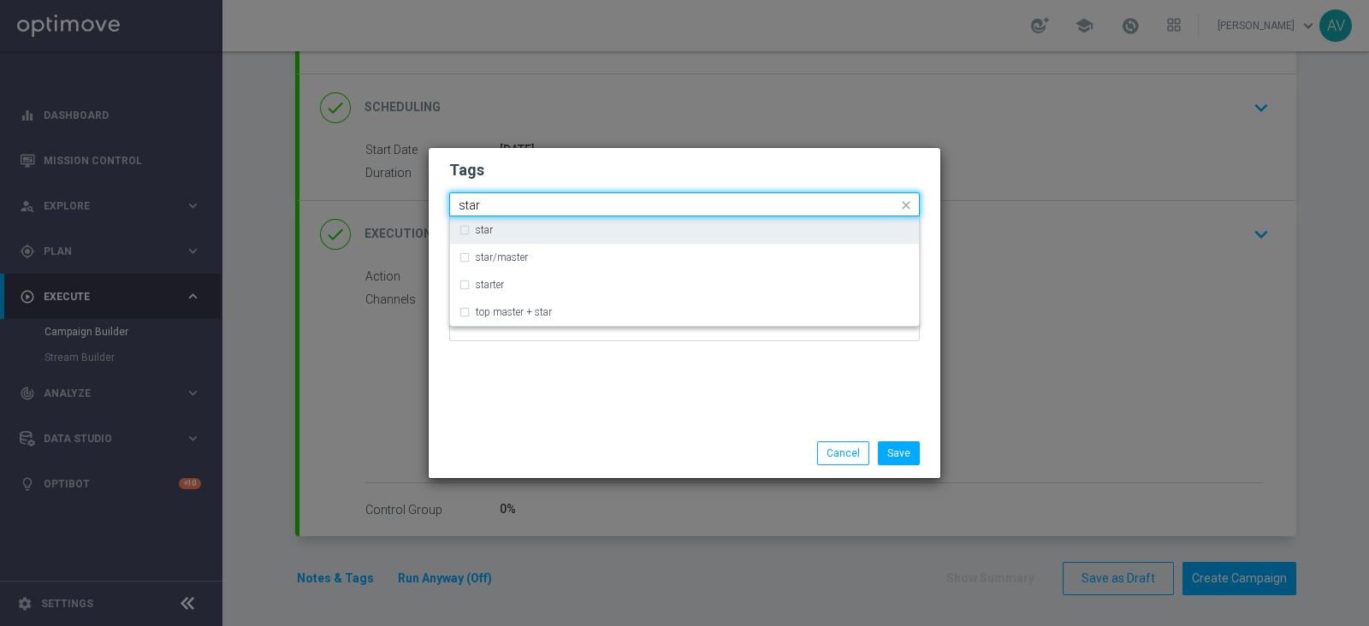
click at [476, 228] on label "star" at bounding box center [484, 230] width 17 height 10
type input "star"
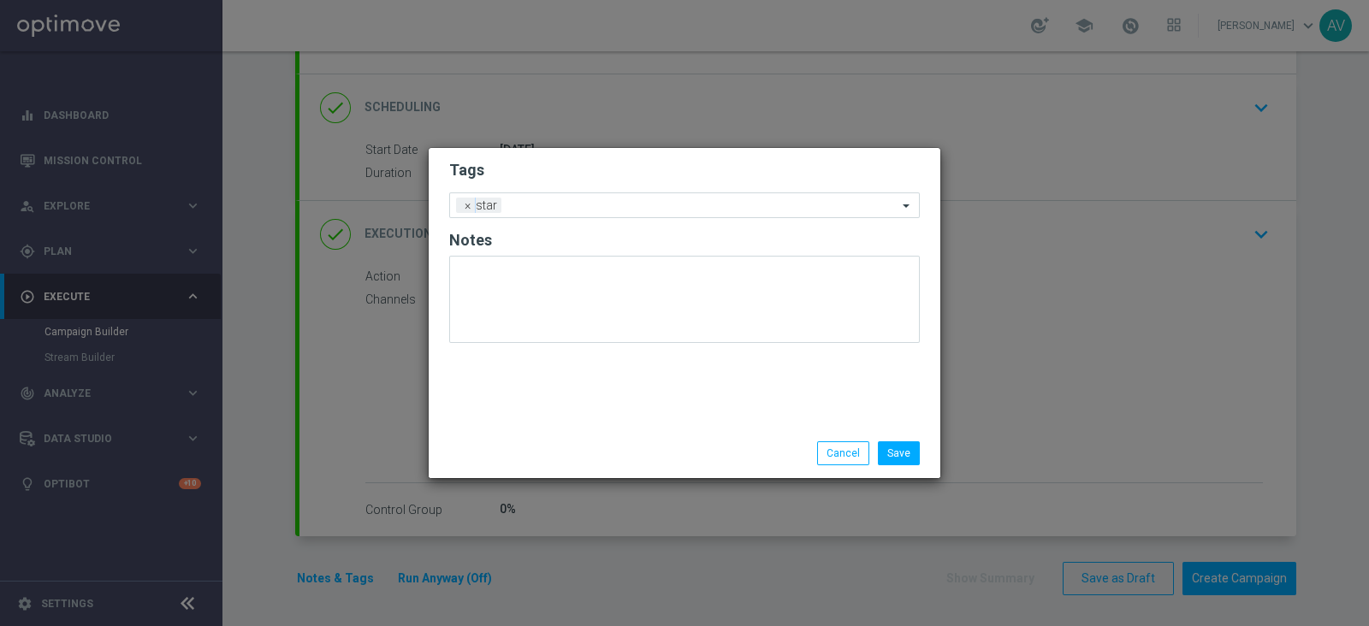
click at [598, 373] on div "Tags Add a new tag × star Notes" at bounding box center [685, 288] width 512 height 281
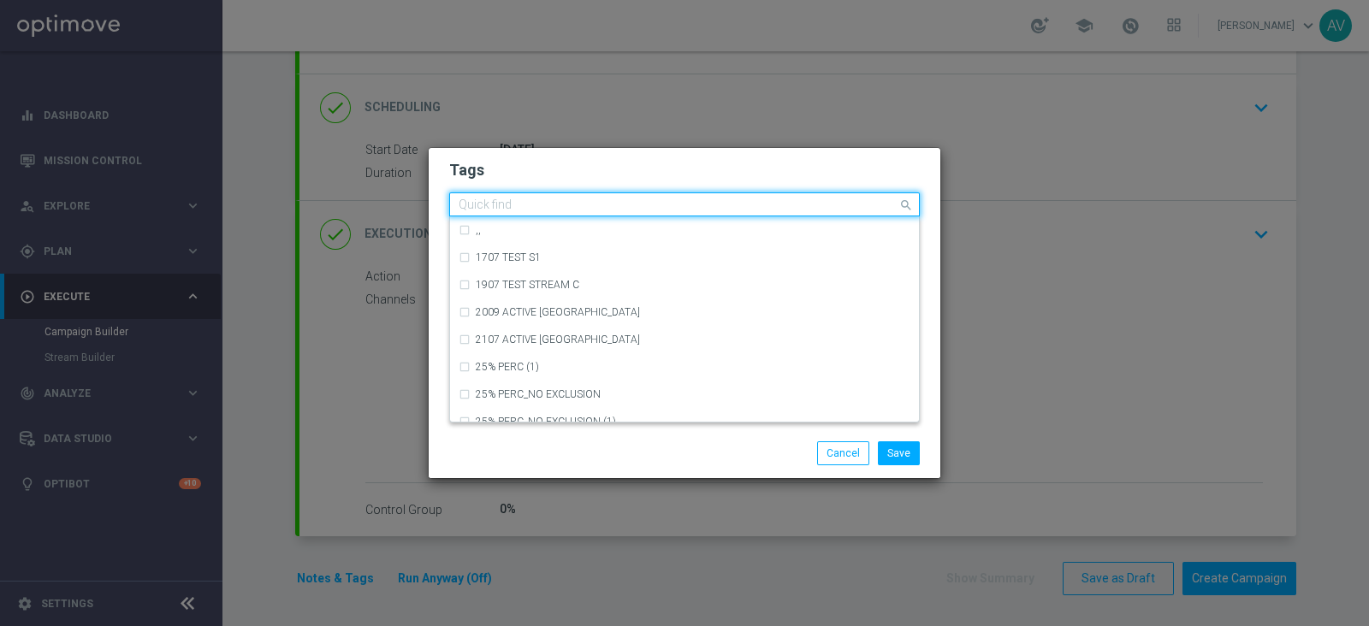
click at [565, 200] on input "text" at bounding box center [678, 205] width 439 height 15
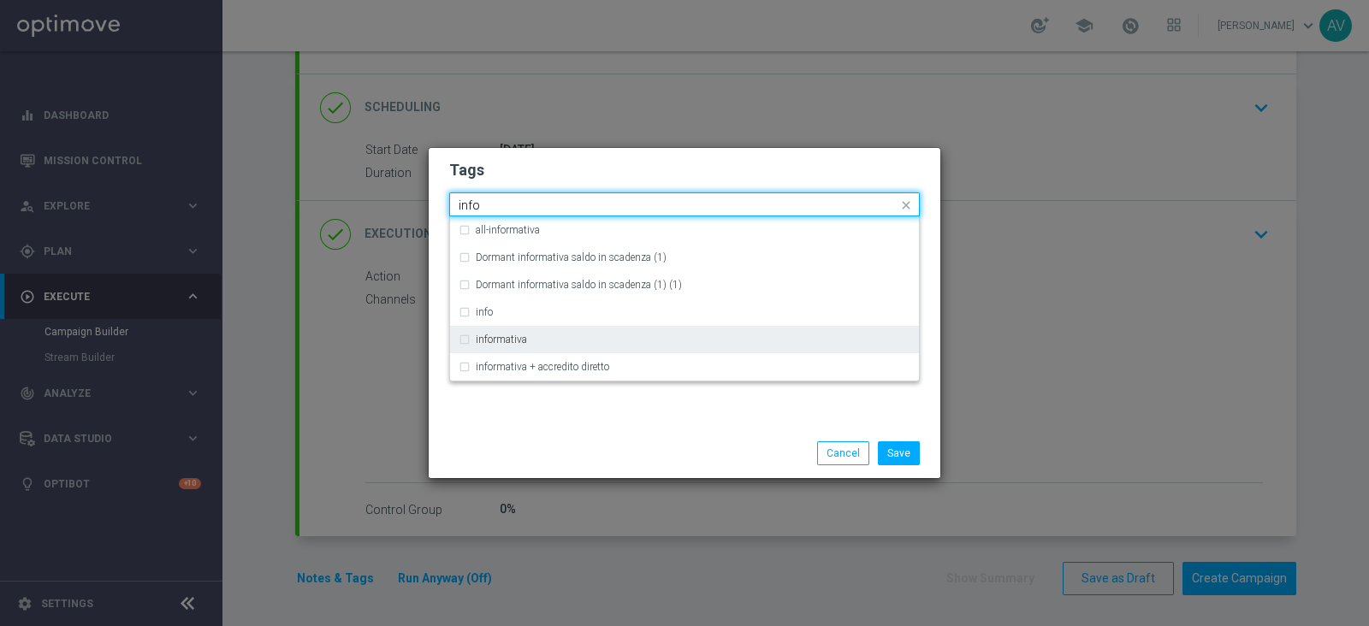
click at [499, 343] on label "informativa" at bounding box center [501, 339] width 51 height 10
type input "info"
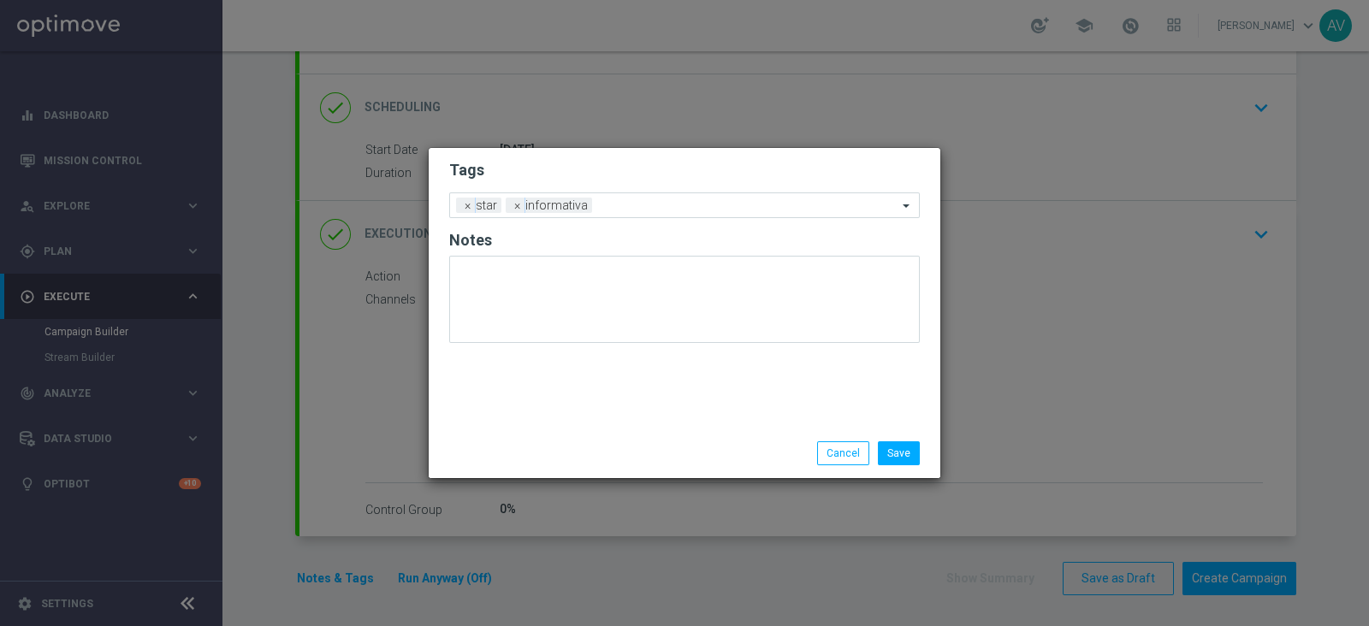
click at [597, 424] on div "Tags Add a new tag × star × informativa Notes" at bounding box center [685, 288] width 512 height 281
click at [616, 211] on input "text" at bounding box center [748, 206] width 299 height 15
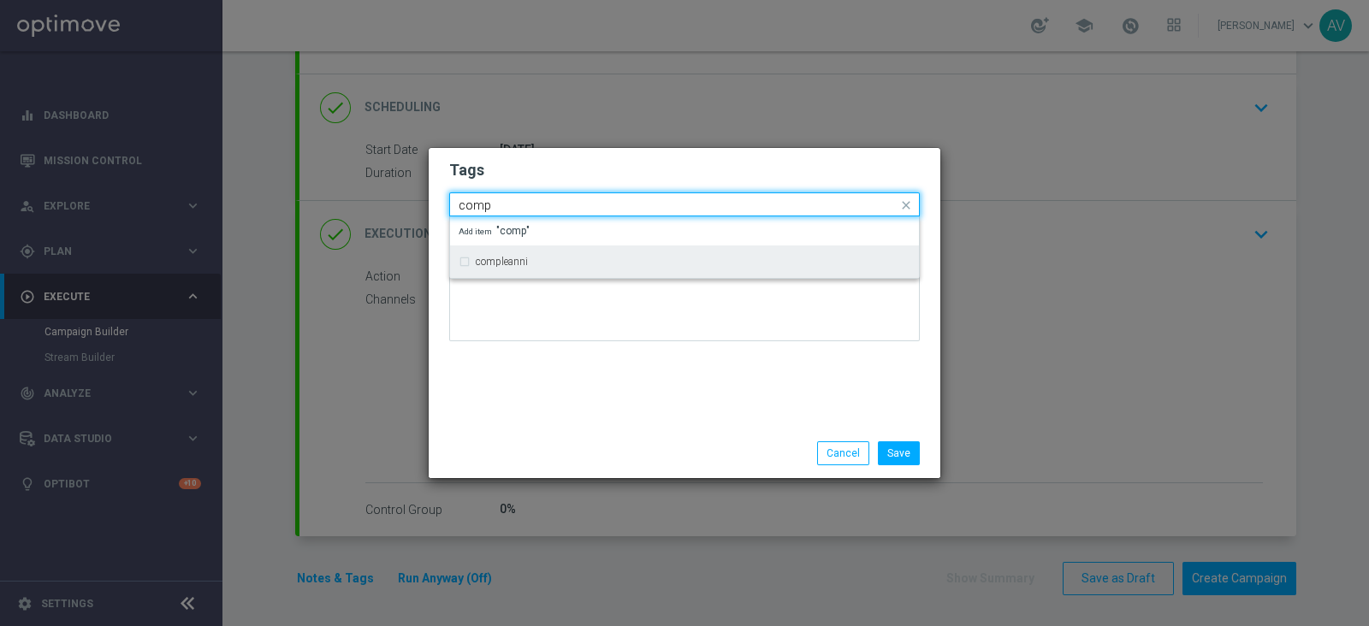
click at [495, 269] on div "compleanni" at bounding box center [685, 261] width 452 height 27
type input "comp"
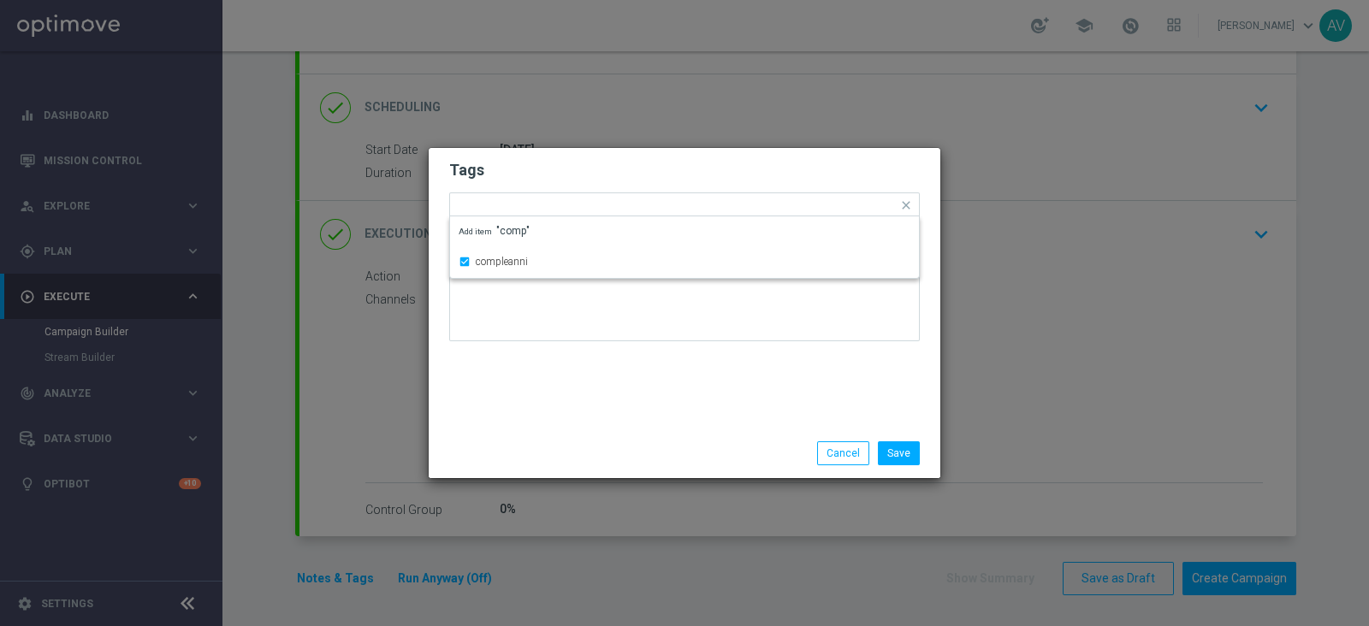
click at [652, 368] on div "Tags Quick find × star × informativa × compleanni compleanni Add item "comp" No…" at bounding box center [685, 288] width 512 height 281
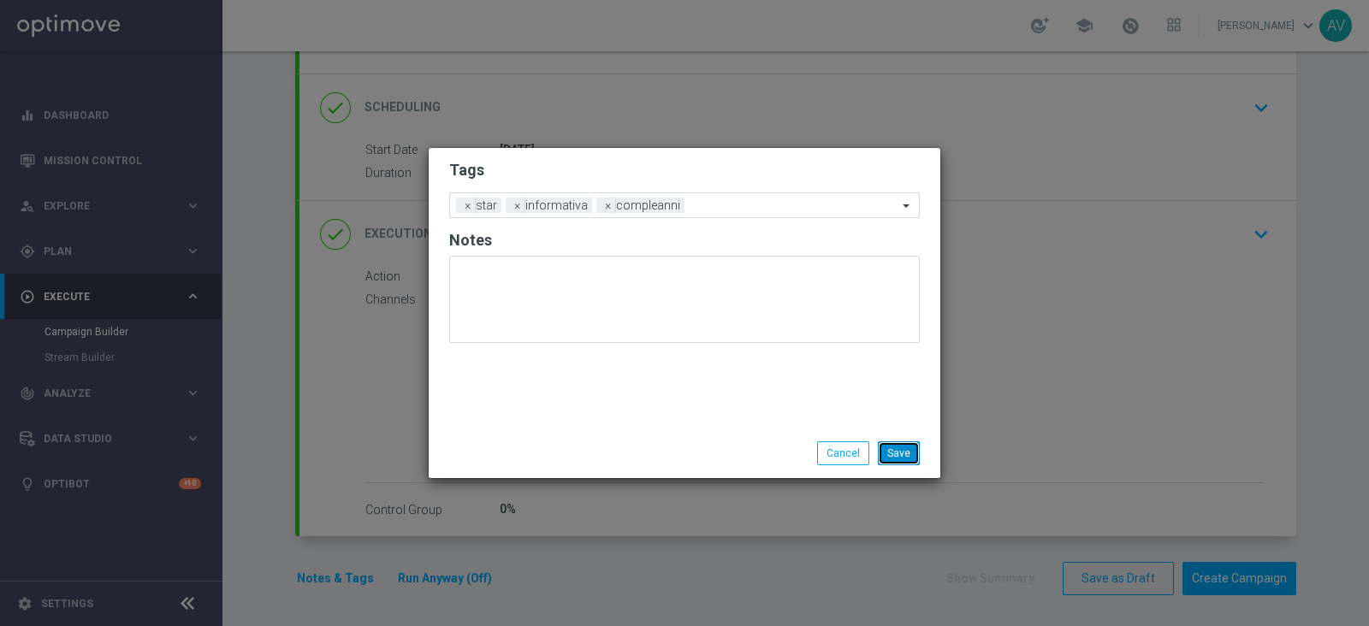
click at [908, 451] on button "Save" at bounding box center [899, 453] width 42 height 24
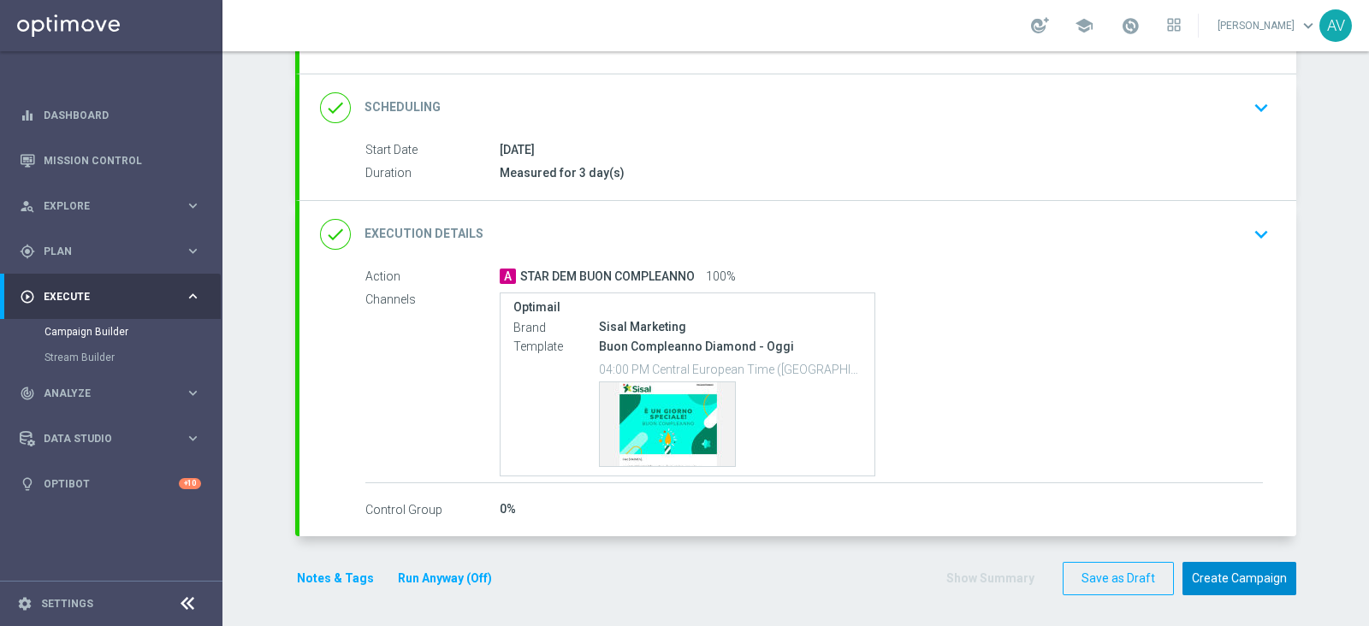
click at [1227, 570] on button "Create Campaign" at bounding box center [1239, 578] width 114 height 33
